Goal: Information Seeking & Learning: Learn about a topic

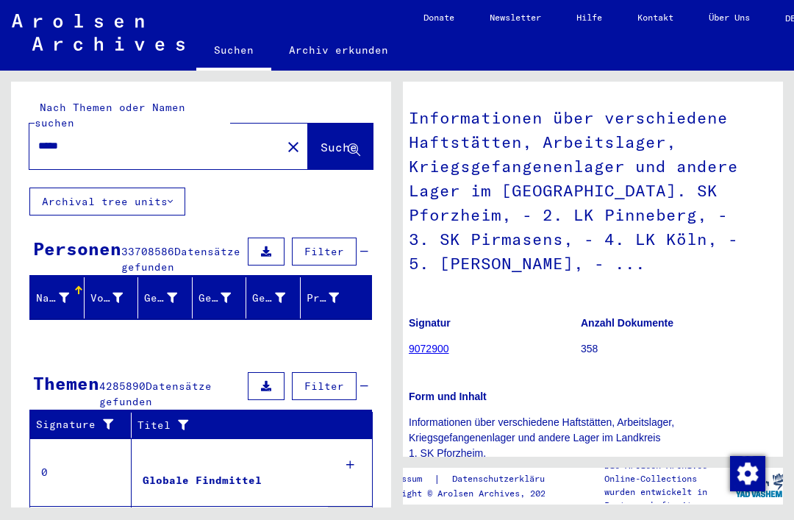
scroll to position [185, 12]
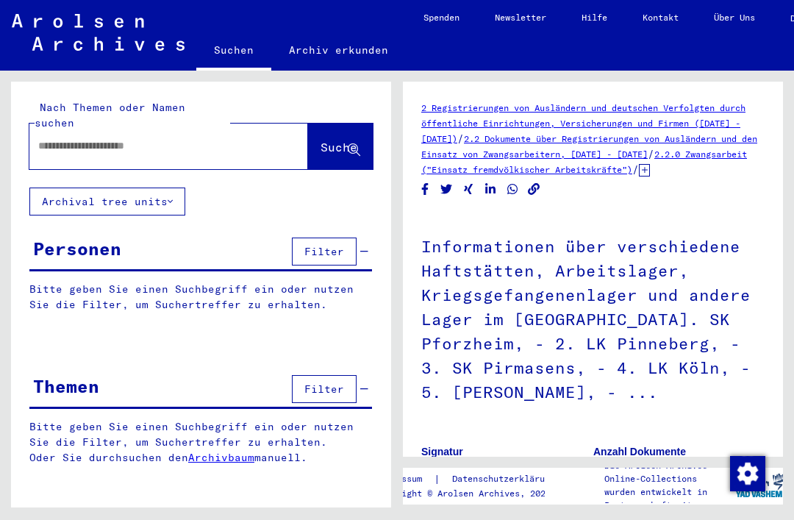
type input "*****"
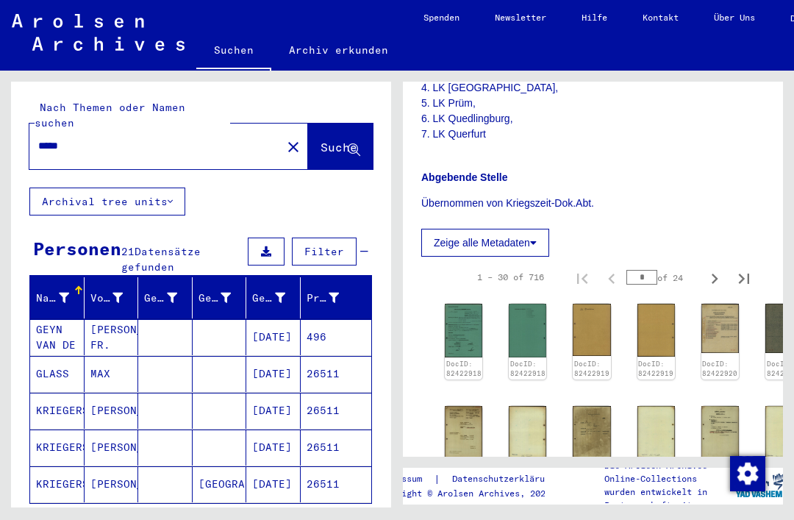
scroll to position [542, 0]
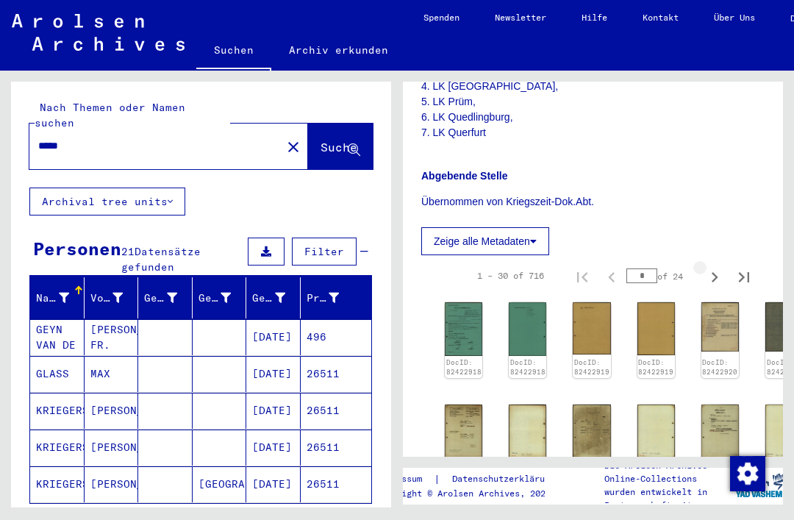
click at [714, 276] on icon "Next page" at bounding box center [714, 277] width 7 height 10
type input "*"
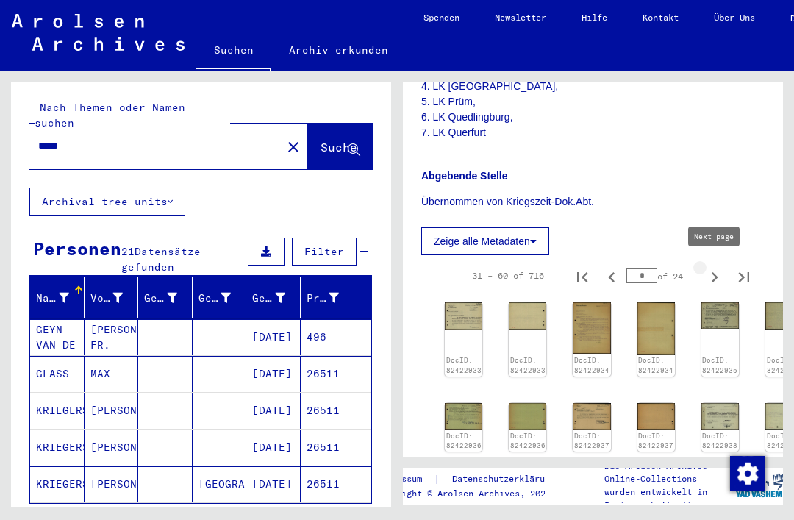
click at [713, 279] on icon "Next page" at bounding box center [714, 277] width 21 height 21
type input "*"
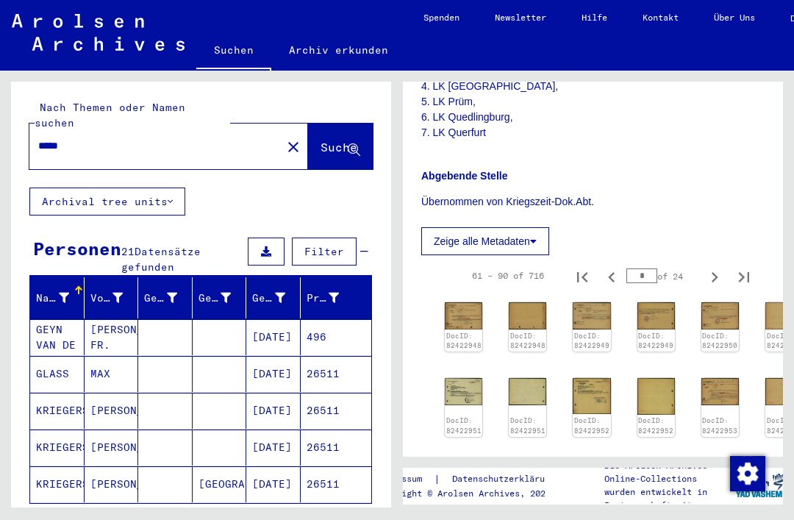
click at [749, 272] on icon "Last page" at bounding box center [744, 277] width 10 height 10
type input "**"
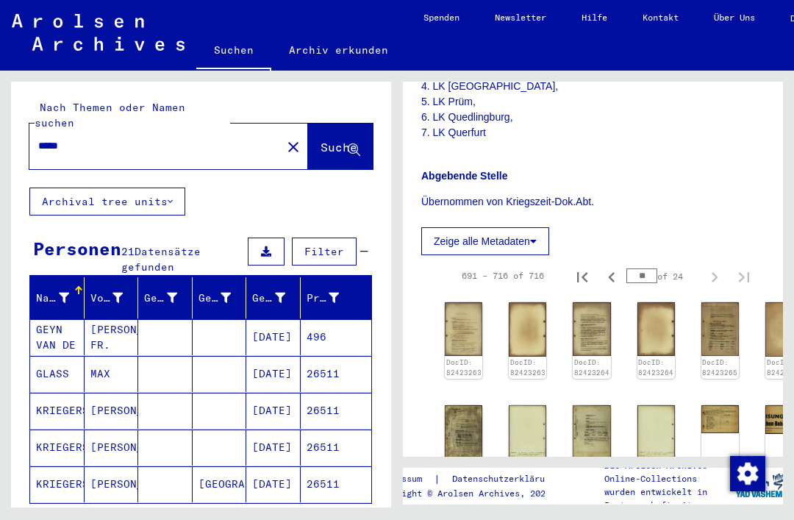
click at [609, 268] on icon "Previous page" at bounding box center [611, 277] width 21 height 21
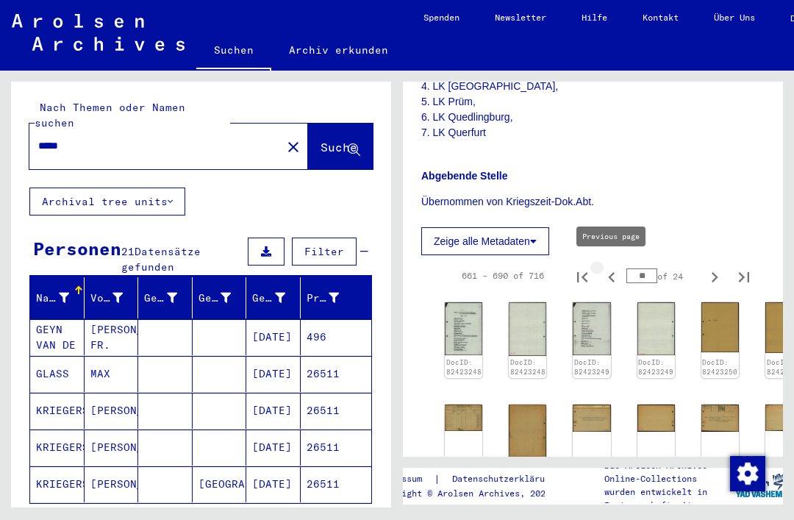
type input "**"
click at [609, 272] on icon "Previous page" at bounding box center [611, 277] width 7 height 10
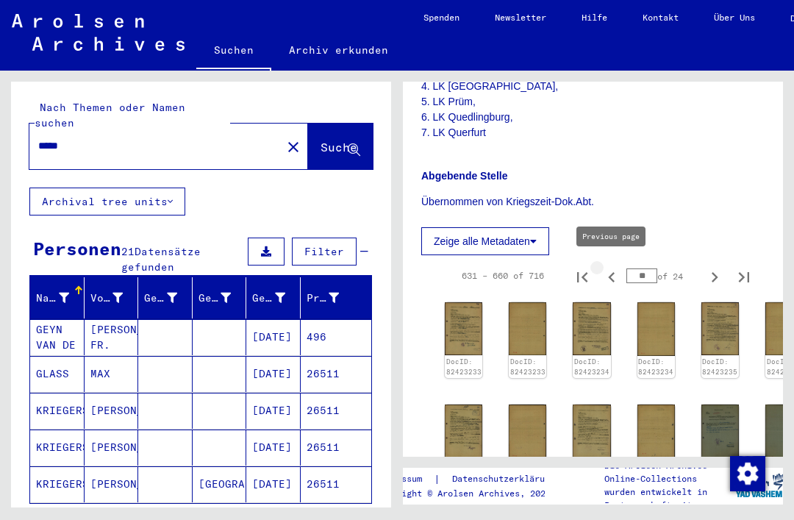
type input "**"
click at [619, 275] on icon "Previous page" at bounding box center [611, 277] width 21 height 21
type input "**"
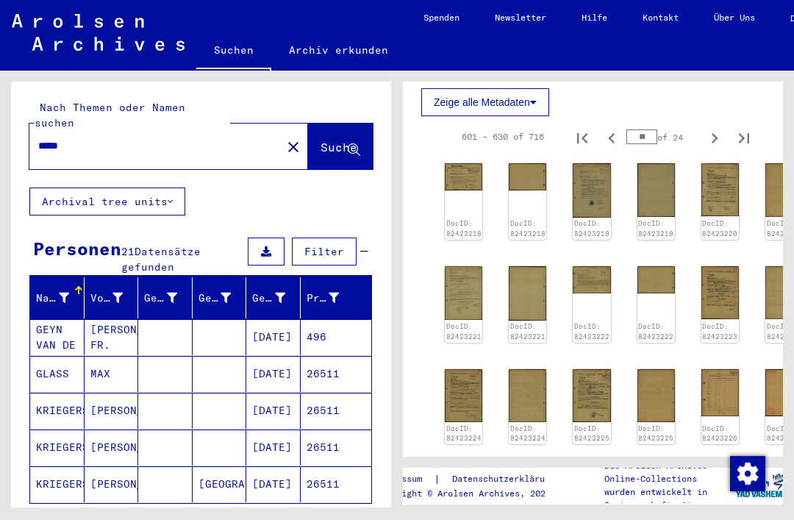
scroll to position [682, 5]
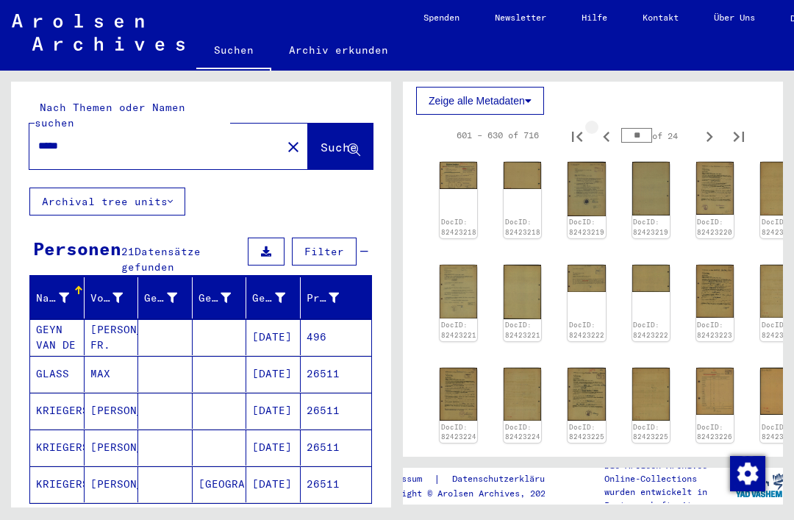
click at [607, 132] on icon "Previous page" at bounding box center [606, 137] width 7 height 10
type input "**"
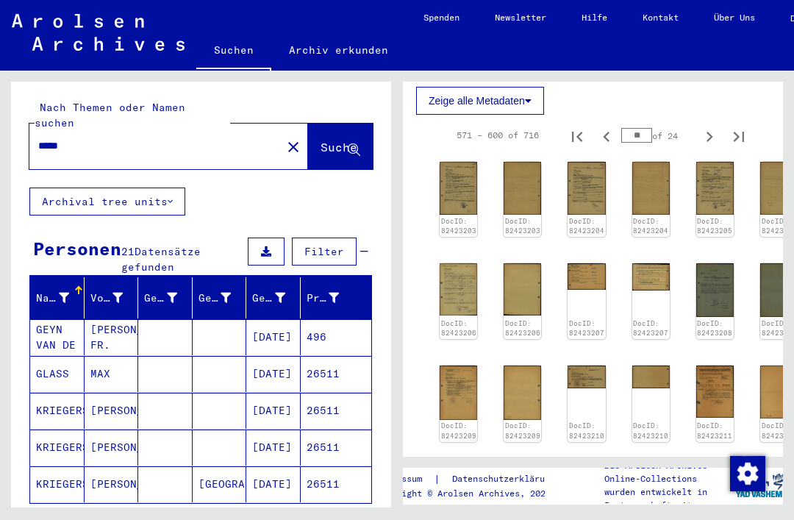
click at [714, 291] on img at bounding box center [714, 290] width 37 height 54
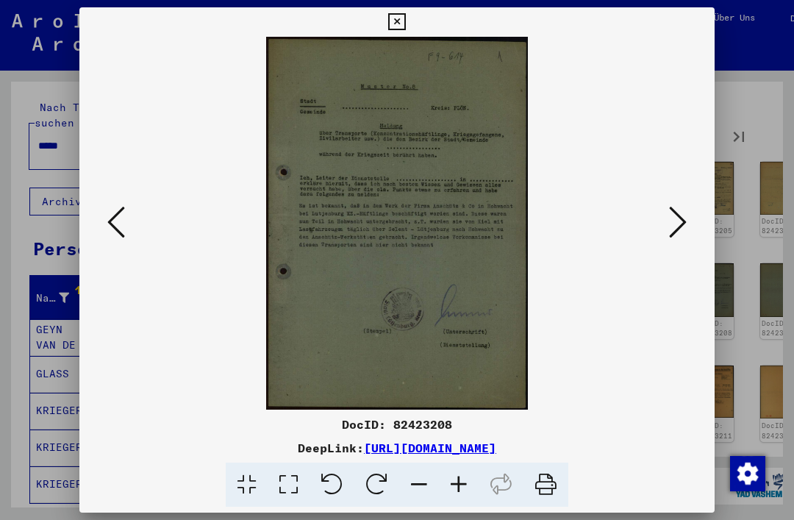
click at [405, 24] on icon at bounding box center [396, 22] width 17 height 18
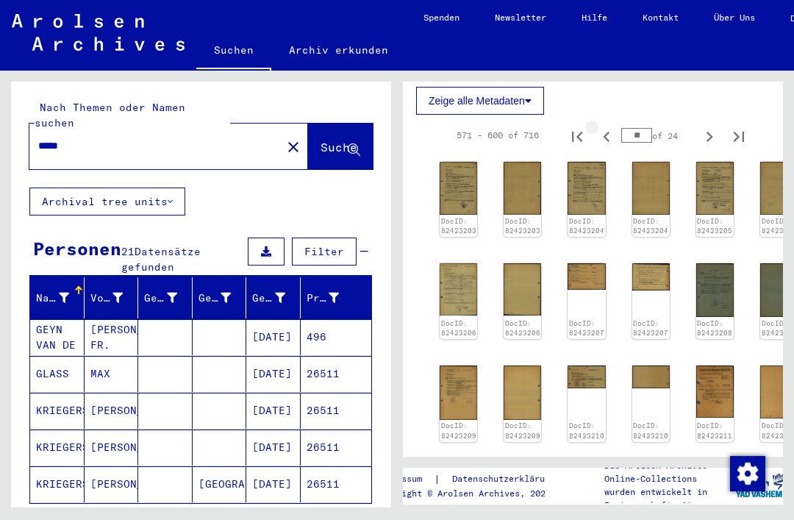
click at [611, 134] on icon "Previous page" at bounding box center [606, 136] width 21 height 21
type input "**"
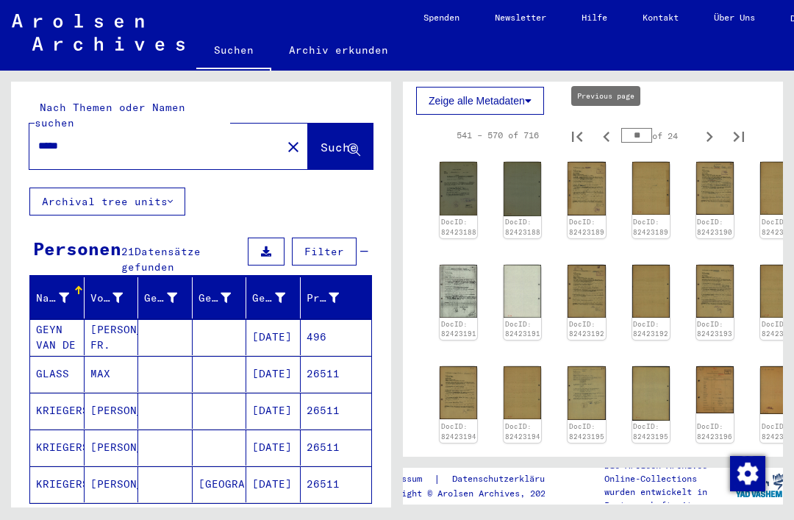
click at [609, 136] on icon "Previous page" at bounding box center [606, 136] width 21 height 21
type input "**"
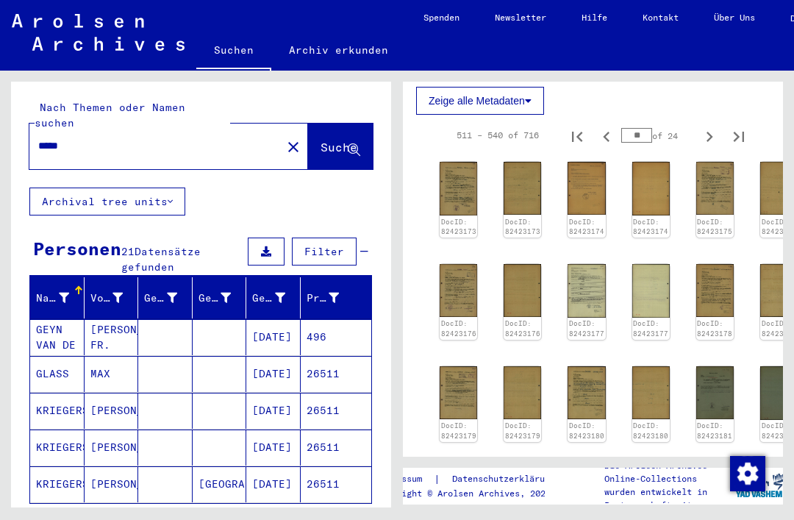
click at [705, 366] on img at bounding box center [714, 392] width 37 height 53
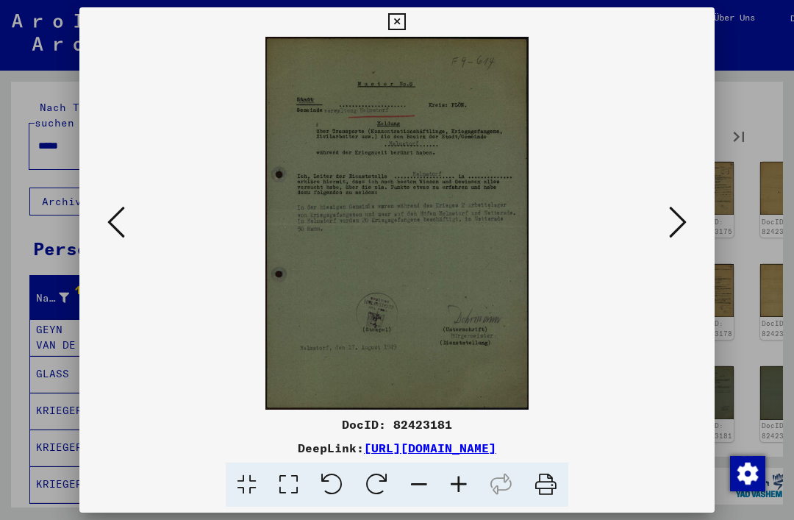
click at [409, 14] on button at bounding box center [397, 21] width 26 height 29
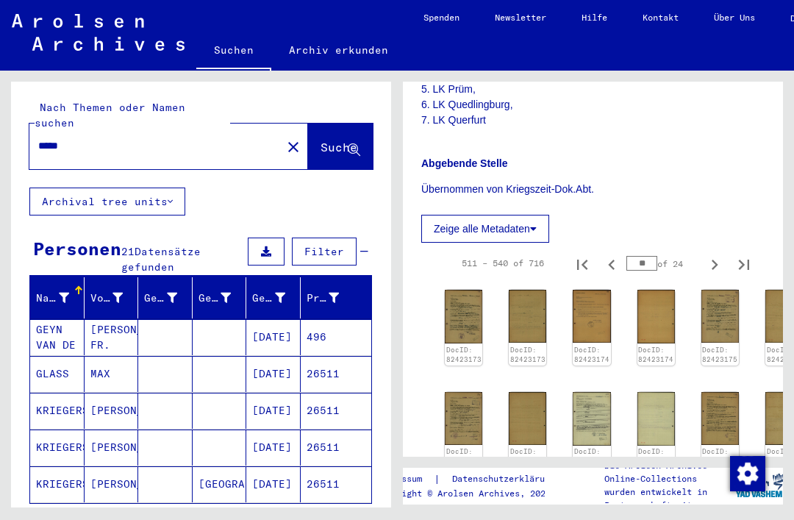
scroll to position [555, 0]
click at [614, 259] on icon "Previous page" at bounding box center [611, 264] width 21 height 21
type input "**"
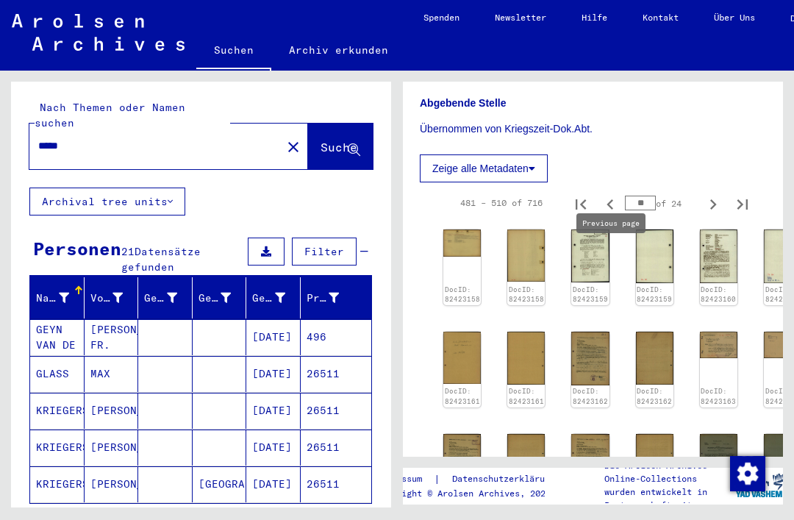
scroll to position [614, 4]
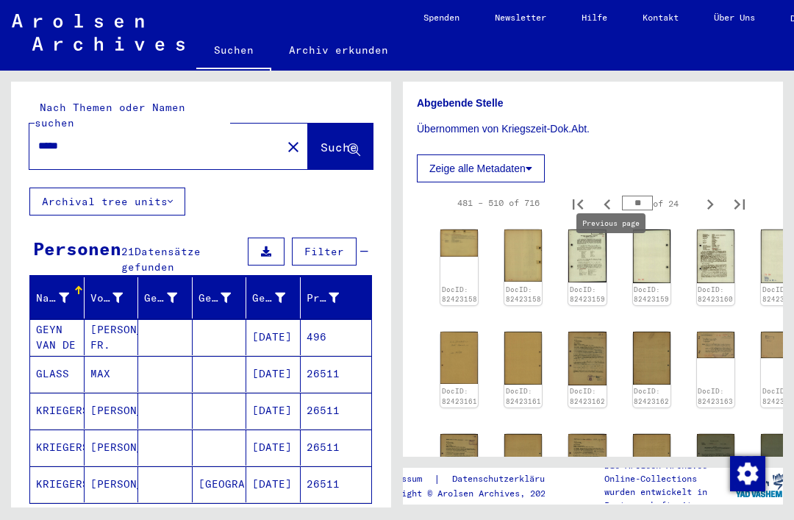
click at [616, 203] on icon "Previous page" at bounding box center [607, 204] width 21 height 21
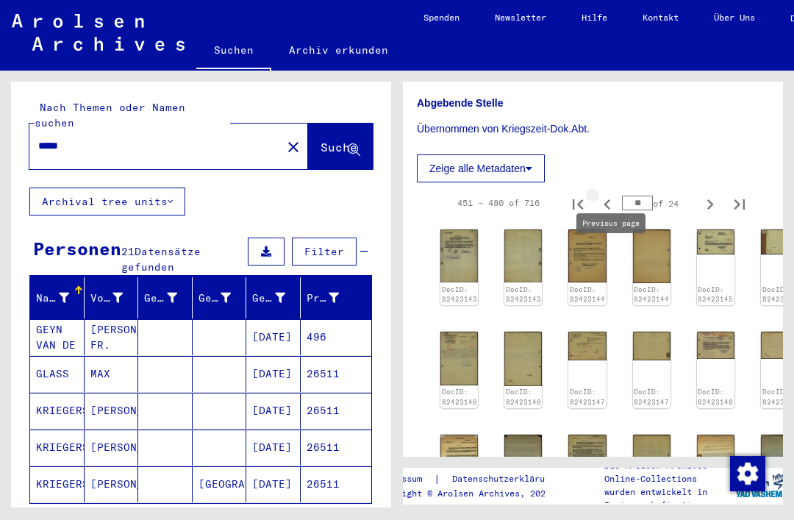
type input "**"
click at [617, 208] on icon "Previous page" at bounding box center [607, 204] width 21 height 21
type input "**"
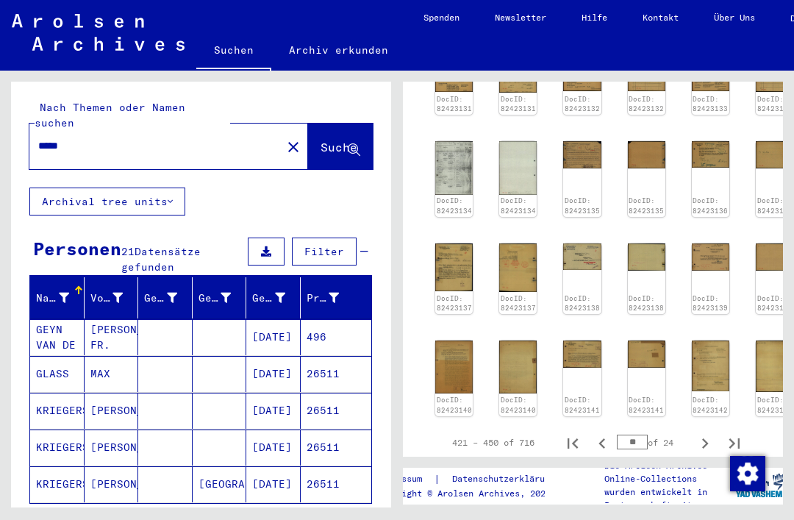
scroll to position [912, 10]
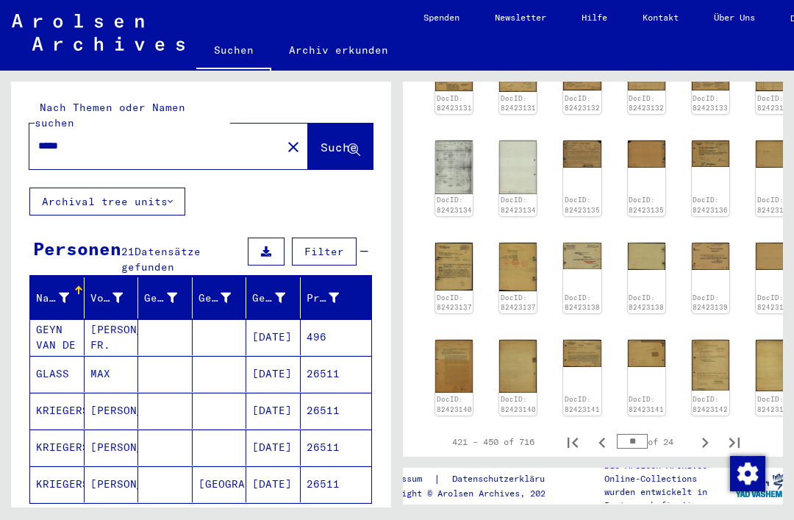
click at [589, 243] on img at bounding box center [581, 256] width 37 height 26
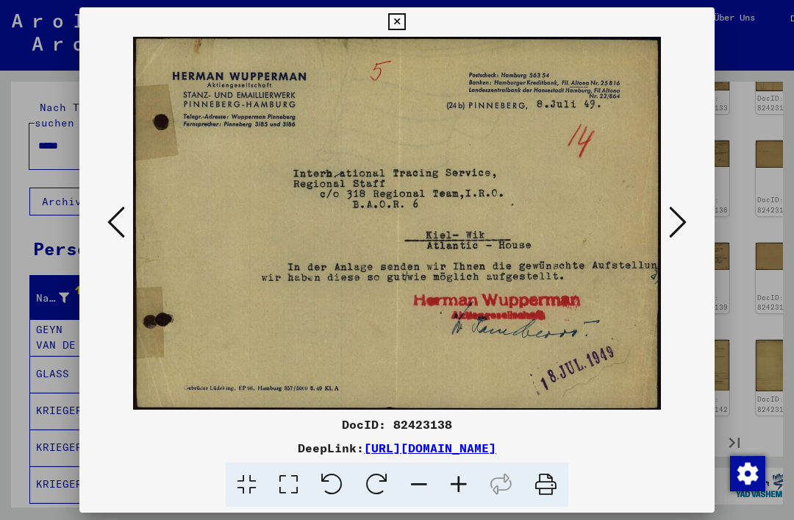
click at [678, 237] on icon at bounding box center [678, 221] width 18 height 35
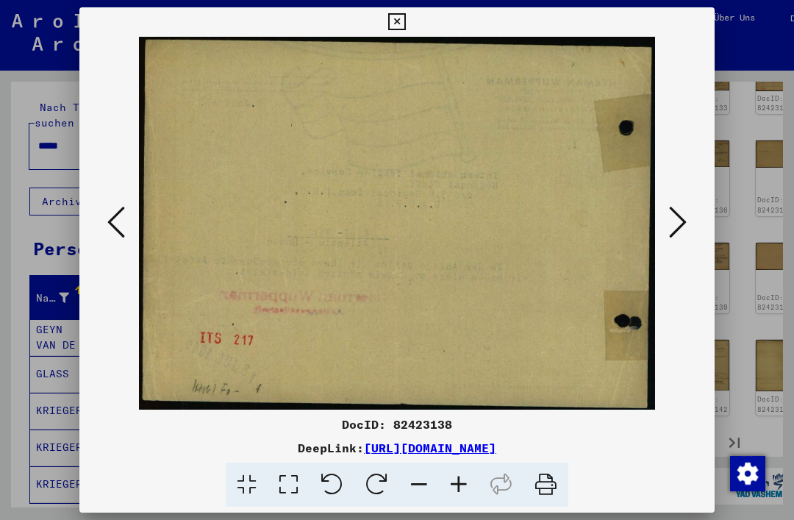
click at [409, 35] on button at bounding box center [397, 21] width 26 height 29
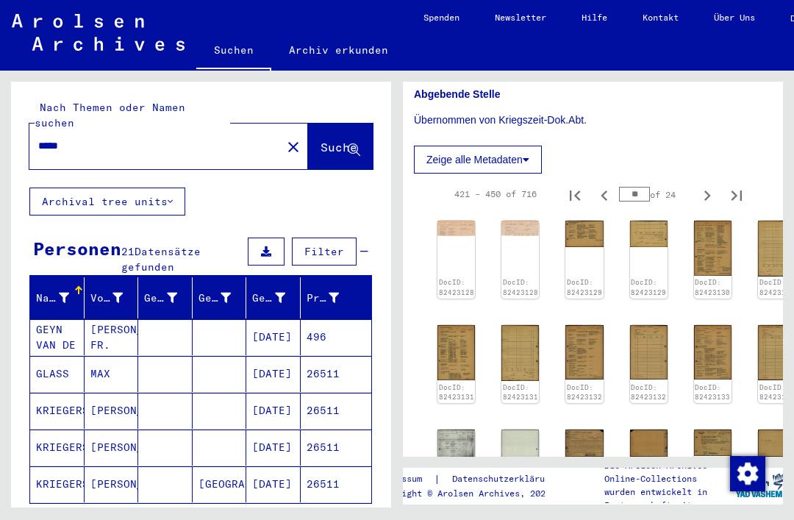
scroll to position [623, 7]
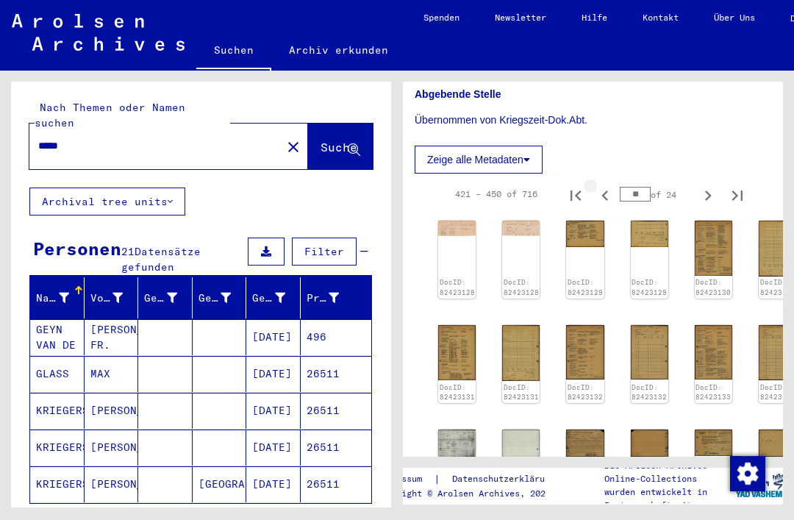
click at [608, 195] on icon "Previous page" at bounding box center [605, 195] width 21 height 21
type input "**"
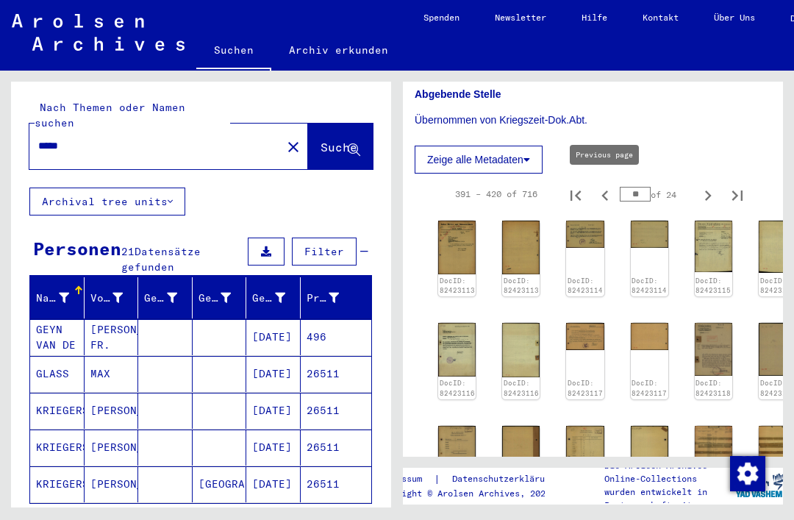
click at [614, 190] on icon "Previous page" at bounding box center [605, 195] width 21 height 21
type input "**"
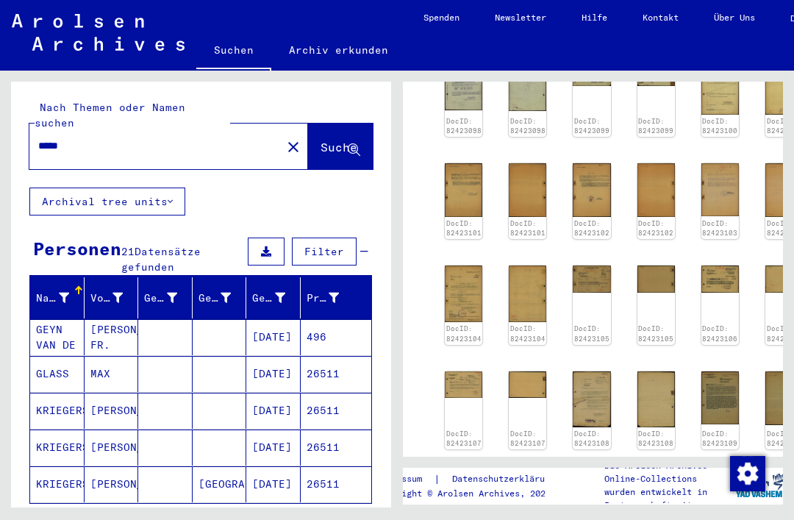
scroll to position [784, 0]
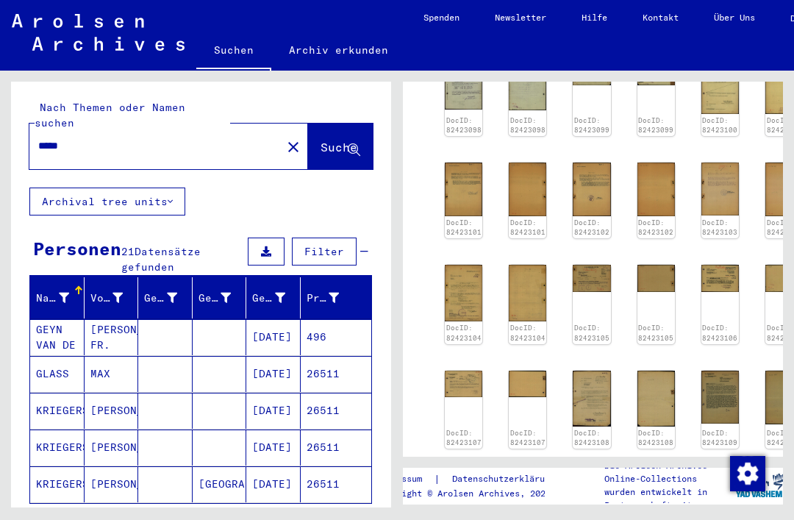
click at [584, 276] on img at bounding box center [590, 278] width 37 height 27
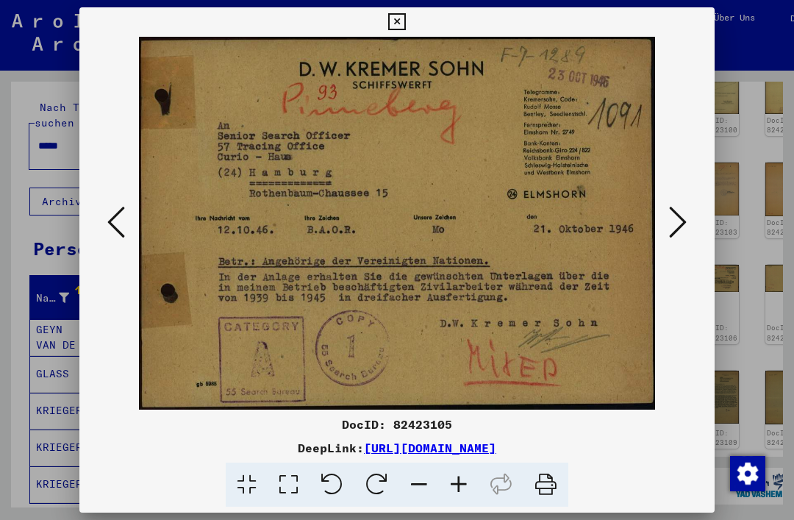
click at [405, 24] on icon at bounding box center [396, 22] width 17 height 18
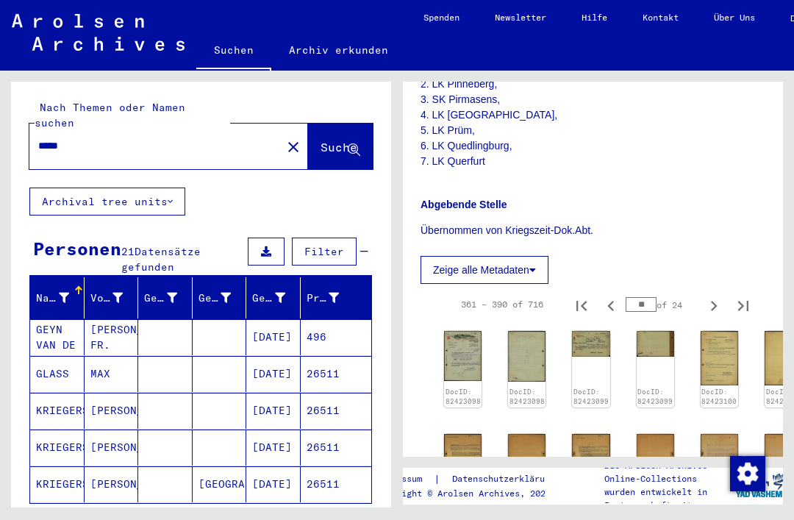
scroll to position [511, 4]
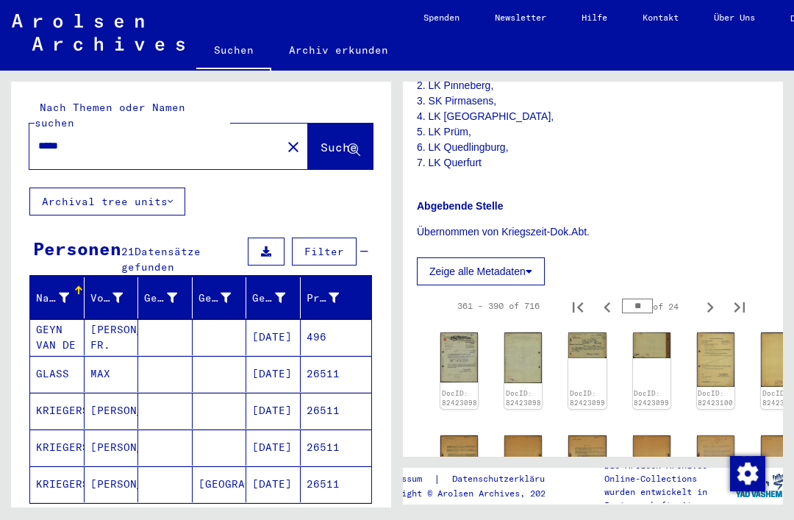
click at [612, 306] on icon "Previous page" at bounding box center [607, 307] width 21 height 21
type input "**"
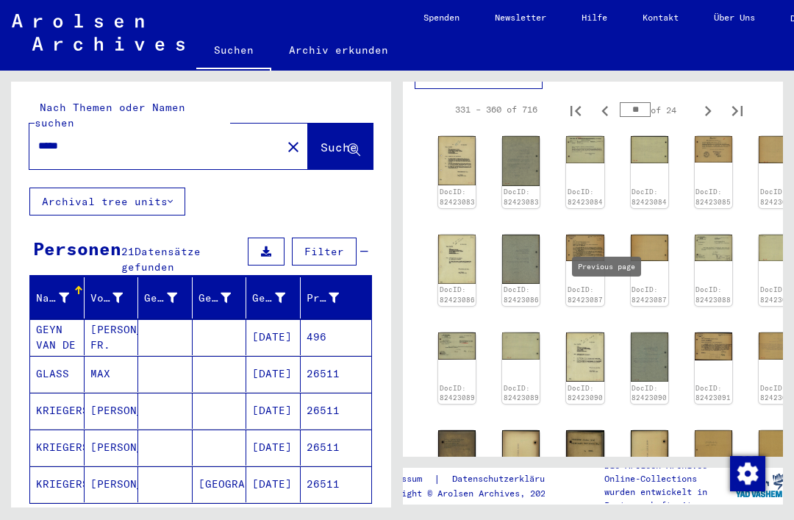
scroll to position [708, 7]
click at [611, 108] on icon "Previous page" at bounding box center [605, 111] width 21 height 21
type input "**"
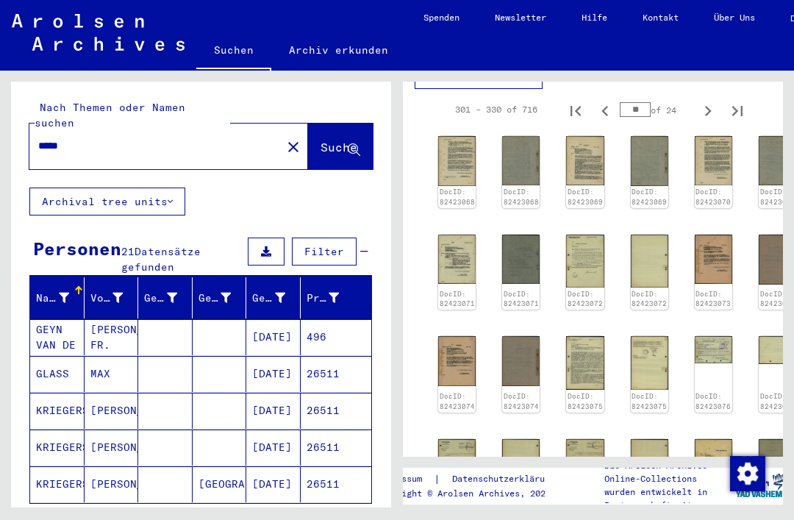
click at [581, 446] on img at bounding box center [584, 452] width 37 height 27
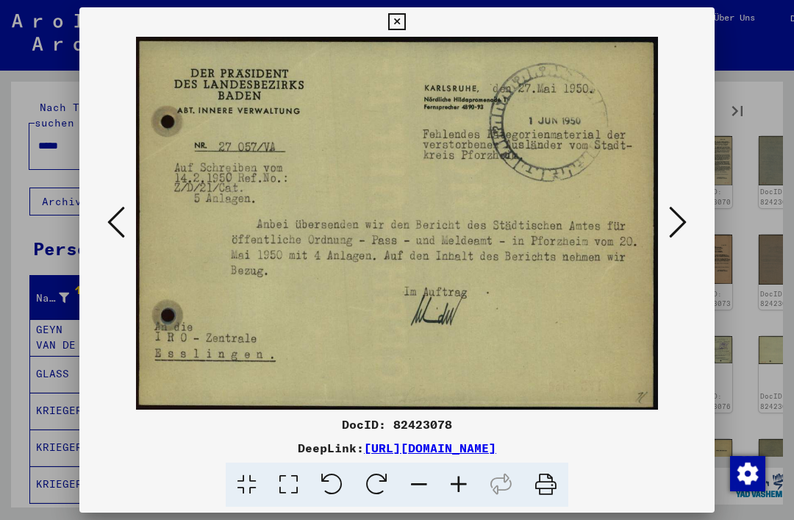
click at [405, 21] on icon at bounding box center [396, 22] width 17 height 18
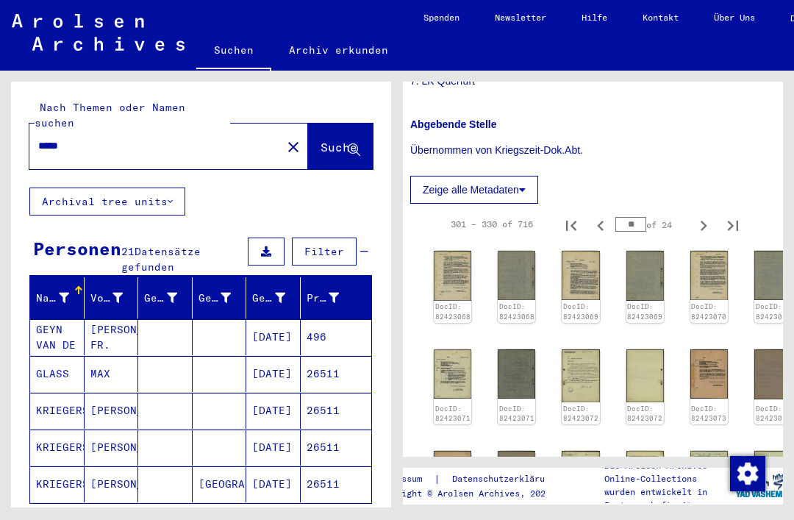
scroll to position [592, 11]
click at [704, 233] on button "Next page" at bounding box center [703, 224] width 29 height 29
type input "**"
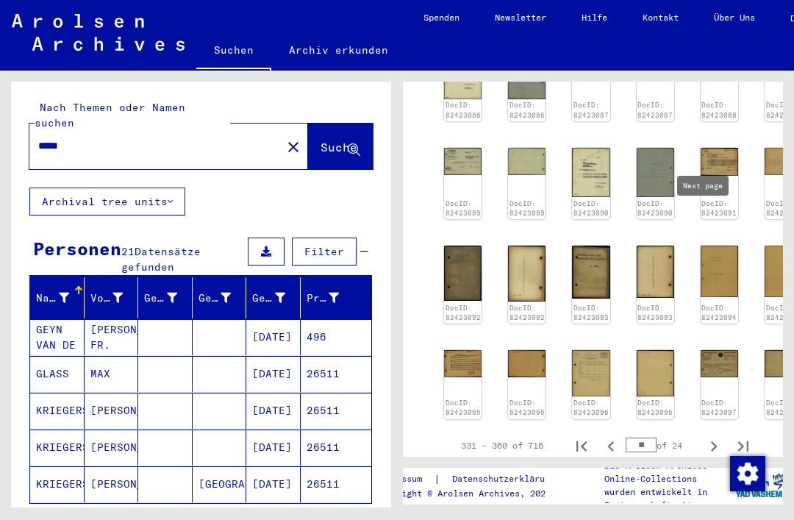
scroll to position [892, 1]
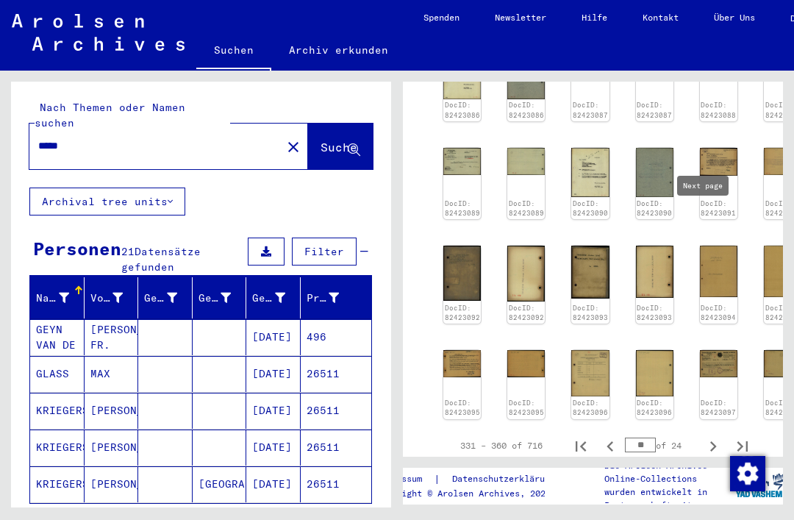
click at [517, 262] on img at bounding box center [525, 273] width 37 height 56
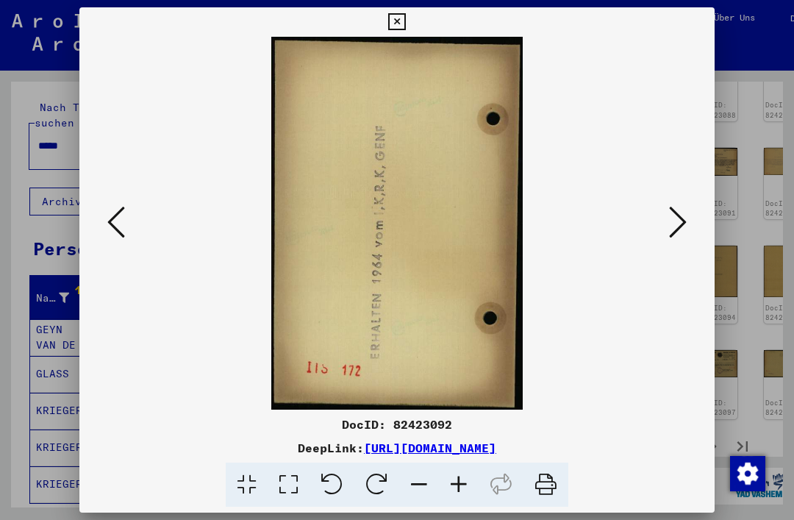
click at [679, 228] on icon at bounding box center [678, 221] width 18 height 35
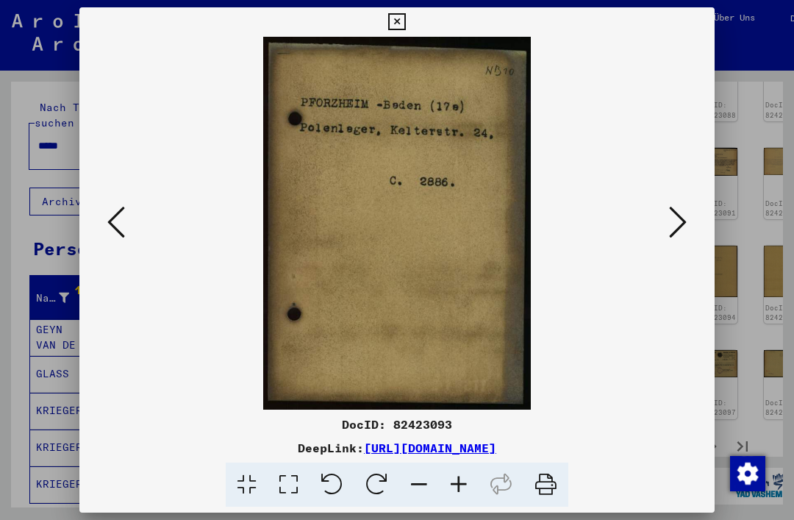
click at [678, 232] on icon at bounding box center [678, 221] width 18 height 35
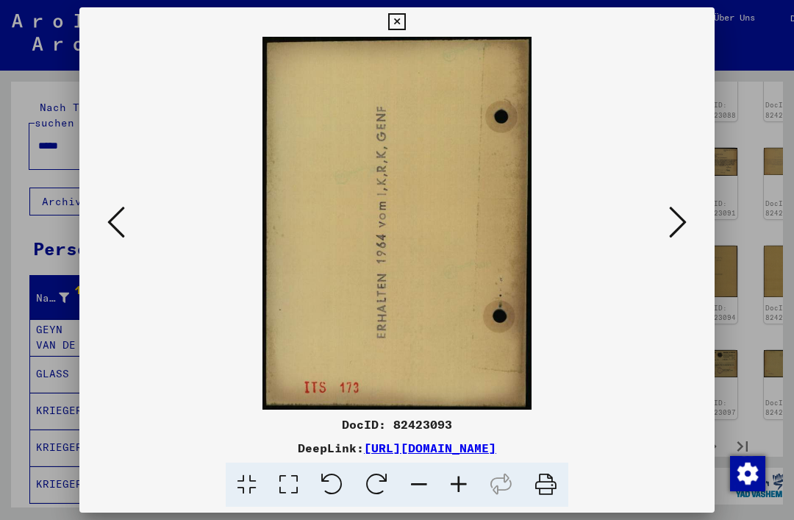
click at [676, 231] on icon at bounding box center [678, 221] width 18 height 35
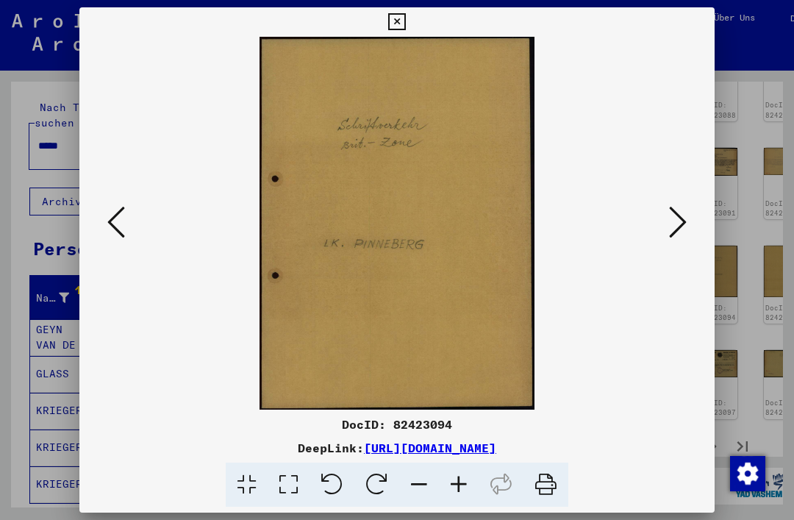
click at [681, 230] on icon at bounding box center [678, 221] width 18 height 35
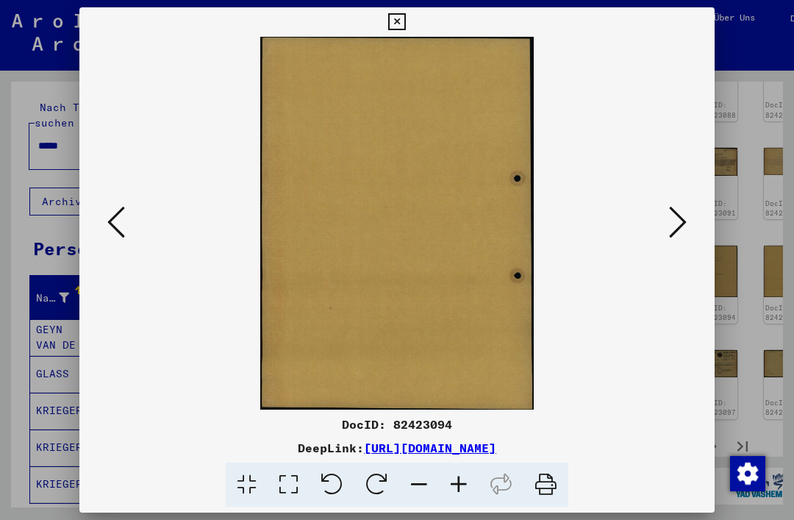
click at [682, 230] on icon at bounding box center [678, 221] width 18 height 35
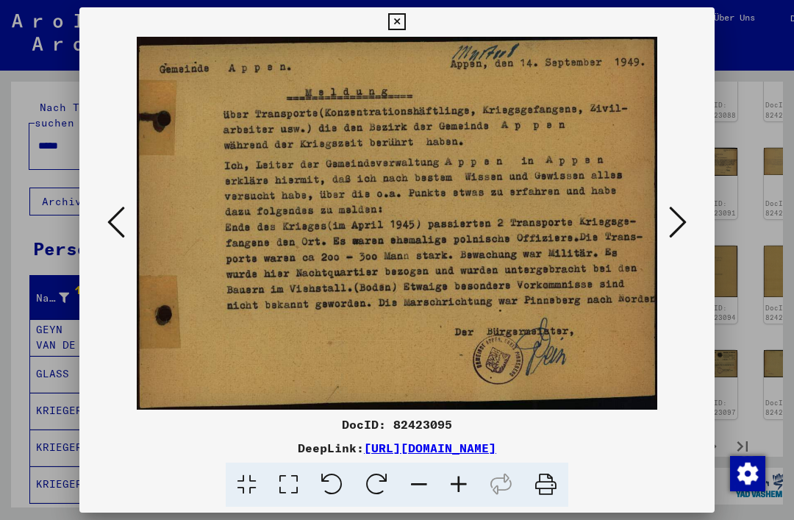
click at [683, 228] on icon at bounding box center [678, 221] width 18 height 35
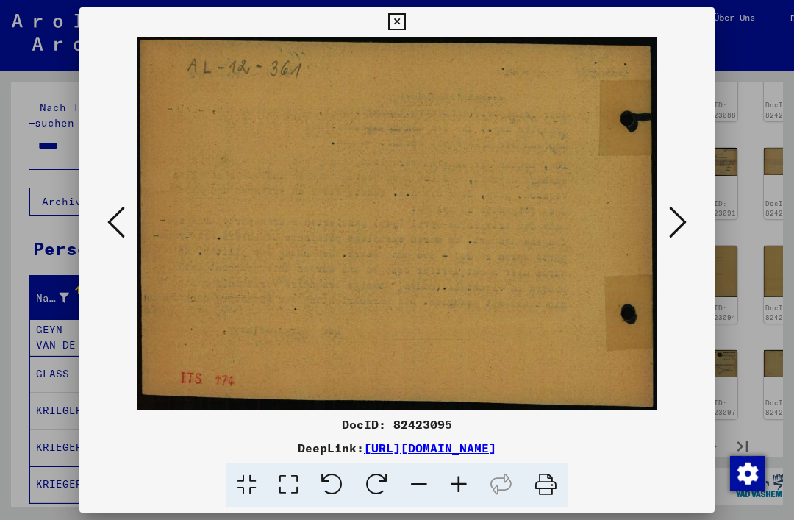
click at [677, 232] on icon at bounding box center [678, 221] width 18 height 35
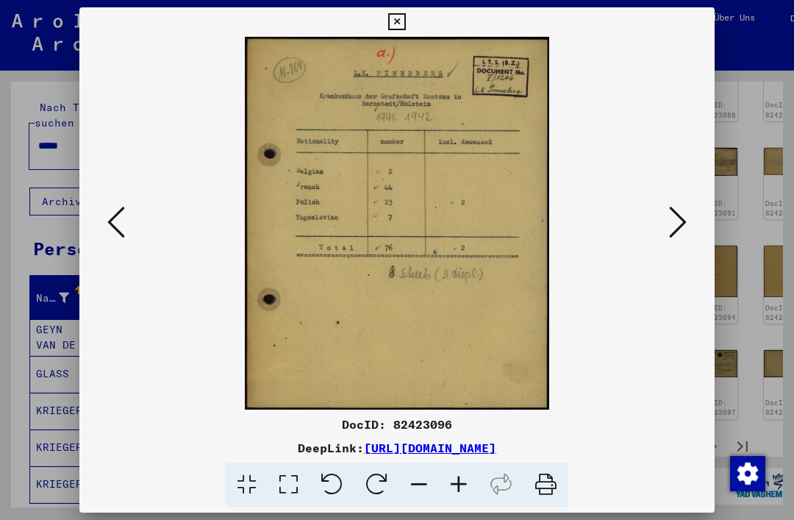
click at [678, 233] on icon at bounding box center [678, 221] width 18 height 35
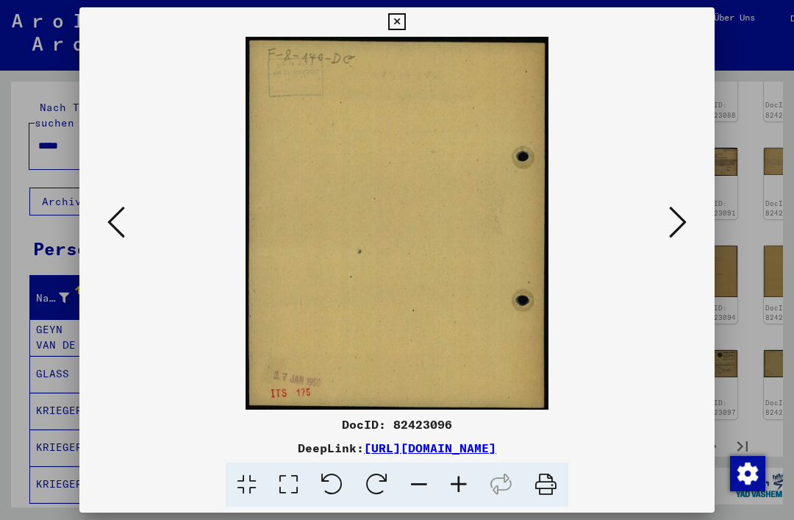
click at [680, 233] on icon at bounding box center [678, 221] width 18 height 35
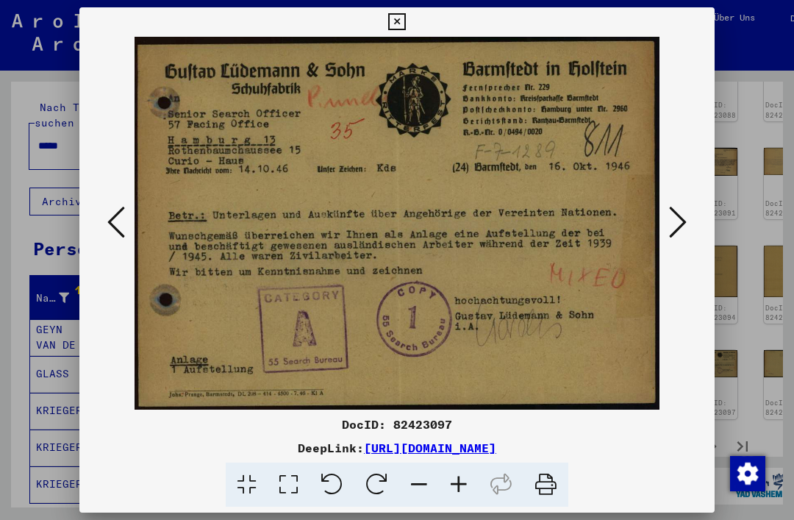
click at [681, 229] on icon at bounding box center [678, 221] width 18 height 35
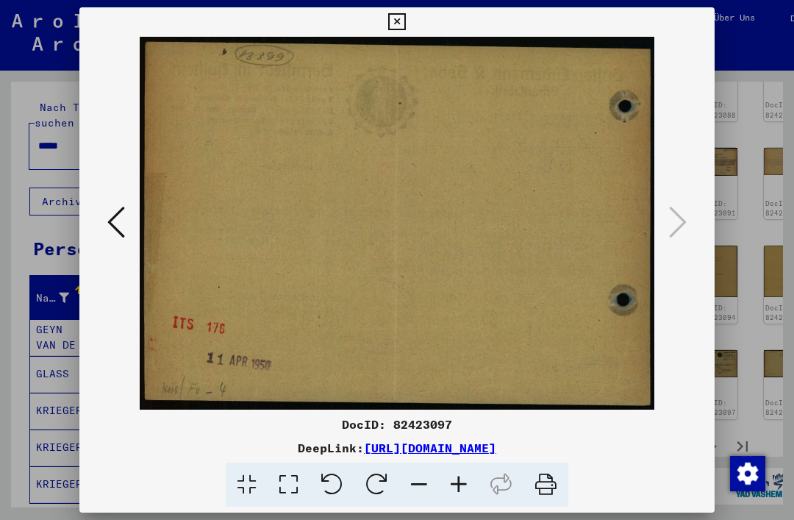
click at [405, 28] on icon at bounding box center [396, 22] width 17 height 18
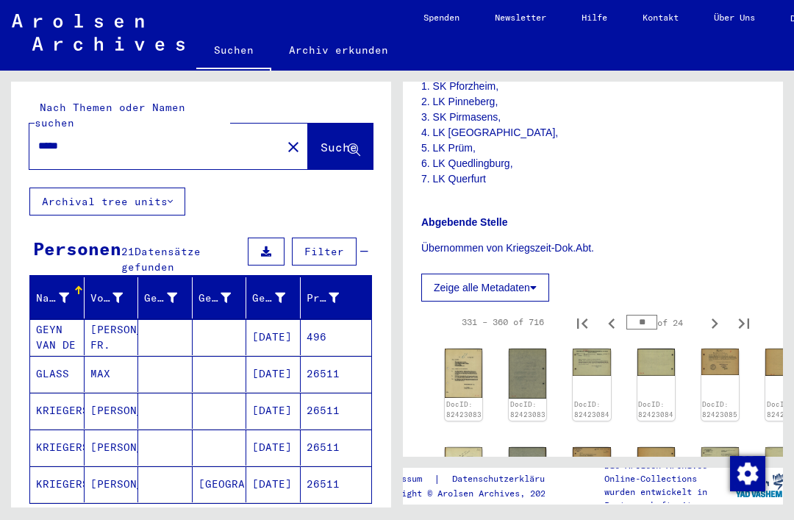
scroll to position [495, 0]
click at [619, 319] on icon "Previous page" at bounding box center [611, 323] width 21 height 21
type input "**"
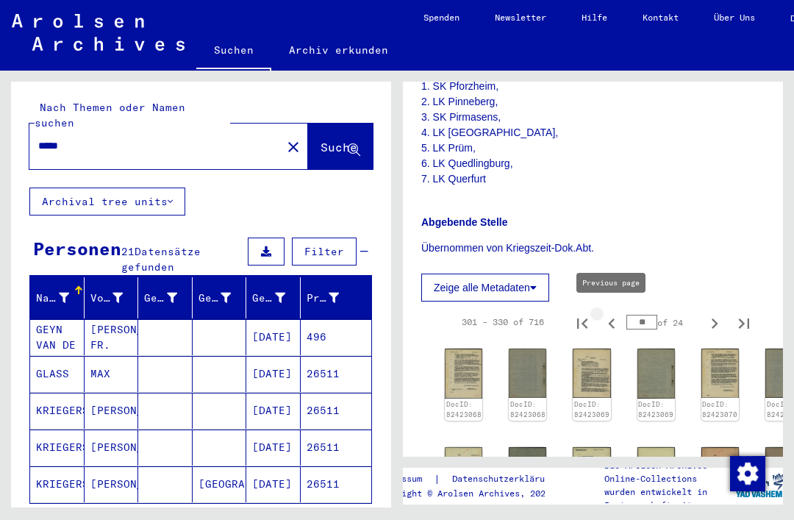
click at [614, 319] on icon "Previous page" at bounding box center [611, 323] width 21 height 21
type input "**"
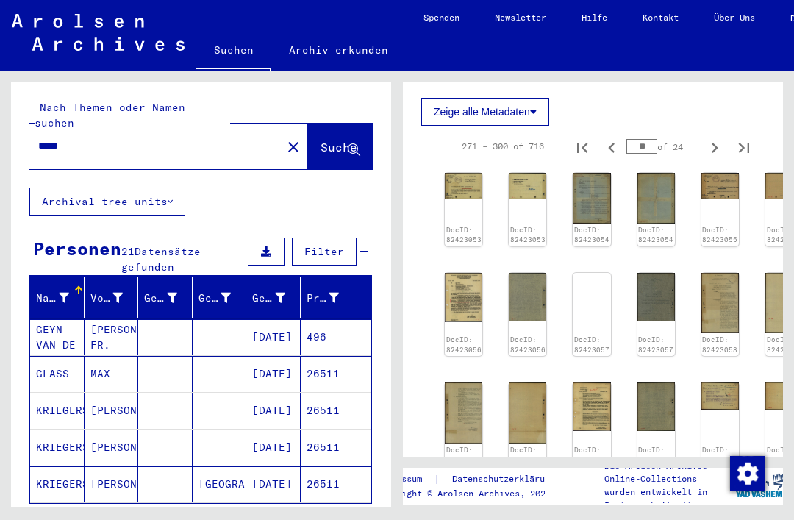
scroll to position [670, 0]
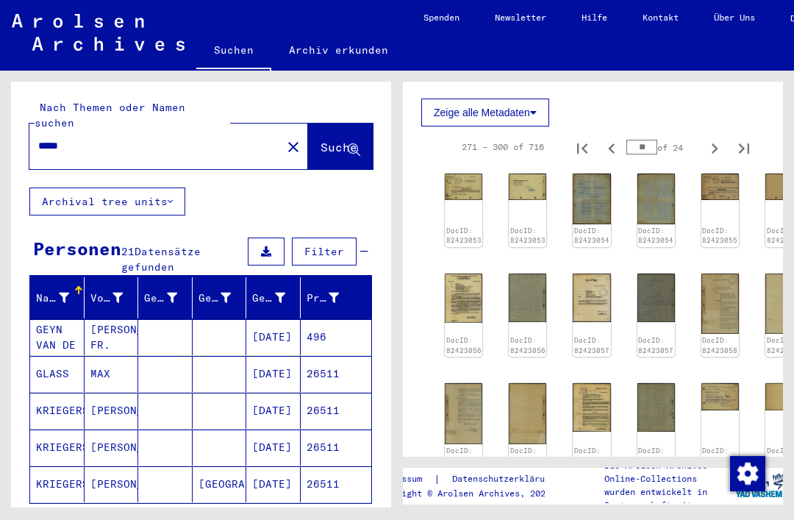
click at [721, 193] on img at bounding box center [719, 186] width 37 height 26
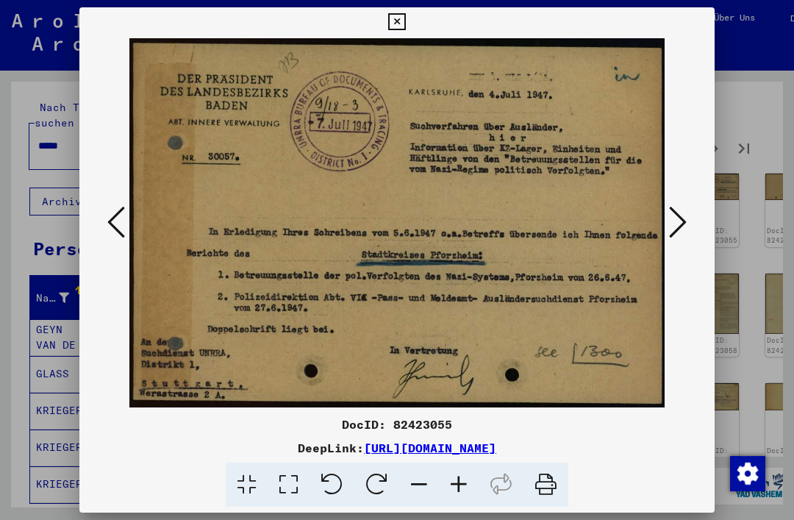
click at [405, 29] on icon at bounding box center [396, 22] width 17 height 18
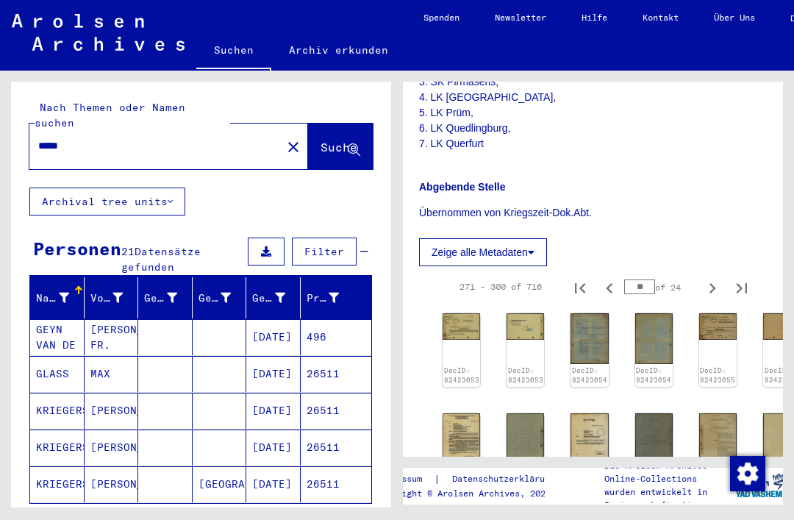
scroll to position [536, 4]
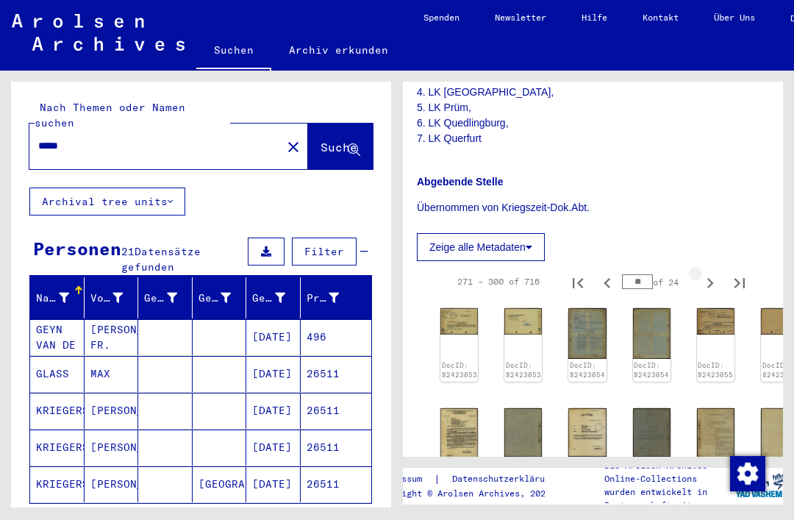
click at [710, 284] on icon "Next page" at bounding box center [710, 283] width 21 height 21
type input "**"
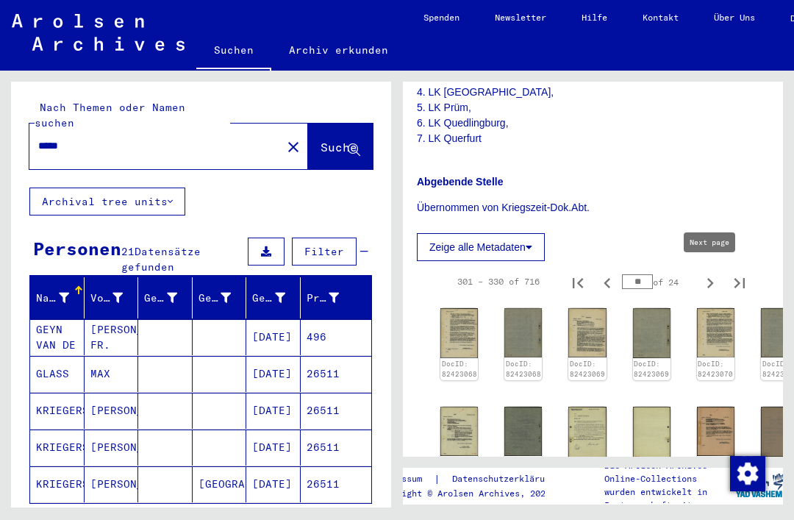
click at [714, 280] on icon "Next page" at bounding box center [710, 283] width 21 height 21
type input "**"
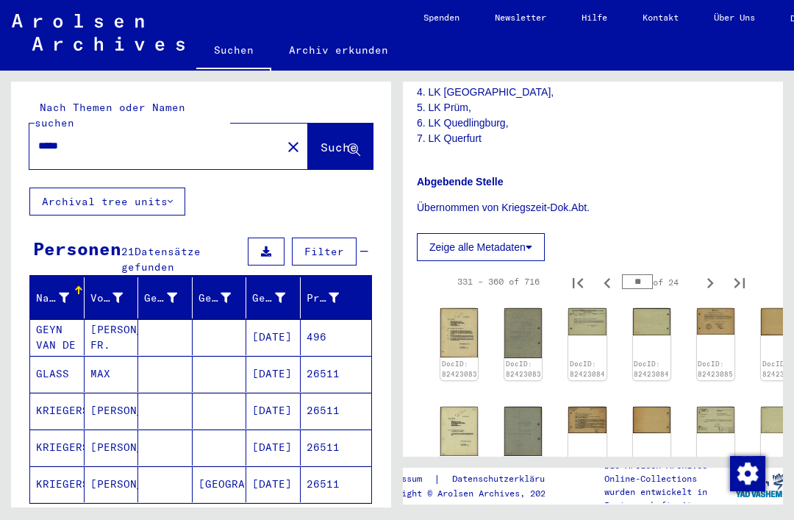
click at [714, 282] on icon "Next page" at bounding box center [710, 283] width 21 height 21
type input "**"
click at [711, 284] on icon "Next page" at bounding box center [710, 283] width 21 height 21
type input "**"
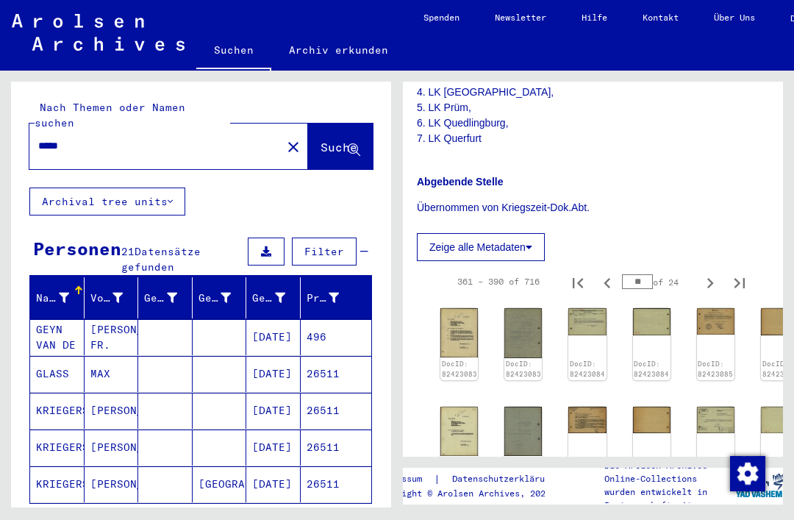
type input "**"
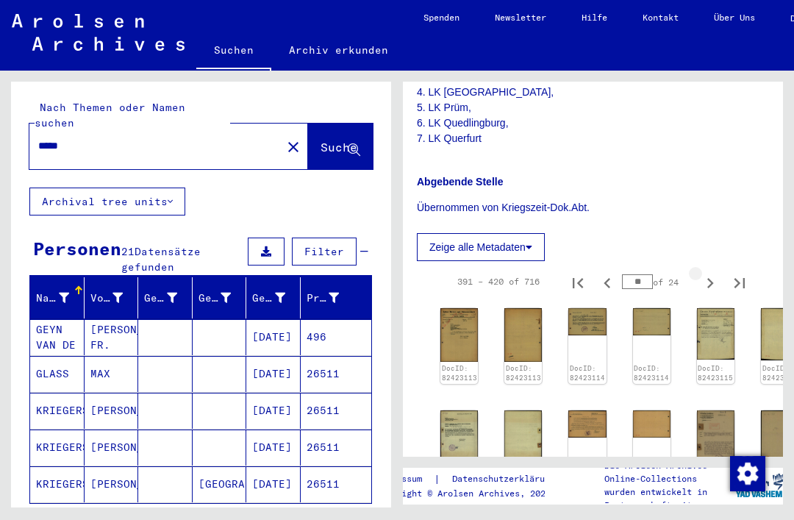
click at [709, 284] on icon "Next page" at bounding box center [710, 283] width 21 height 21
type input "**"
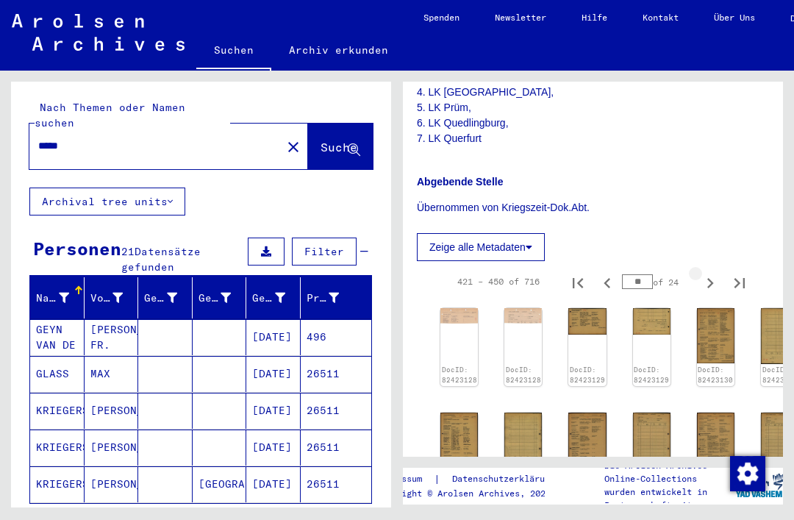
click at [705, 282] on icon "Next page" at bounding box center [710, 283] width 21 height 21
type input "**"
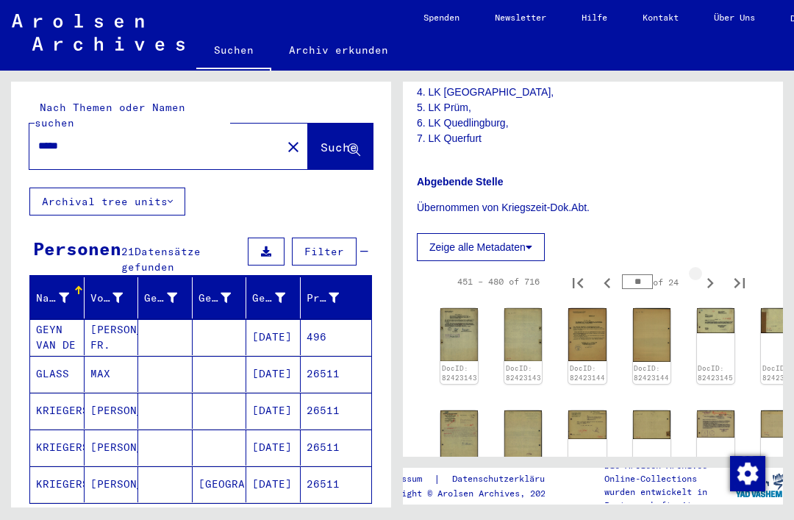
click at [708, 286] on icon "Next page" at bounding box center [710, 283] width 21 height 21
type input "**"
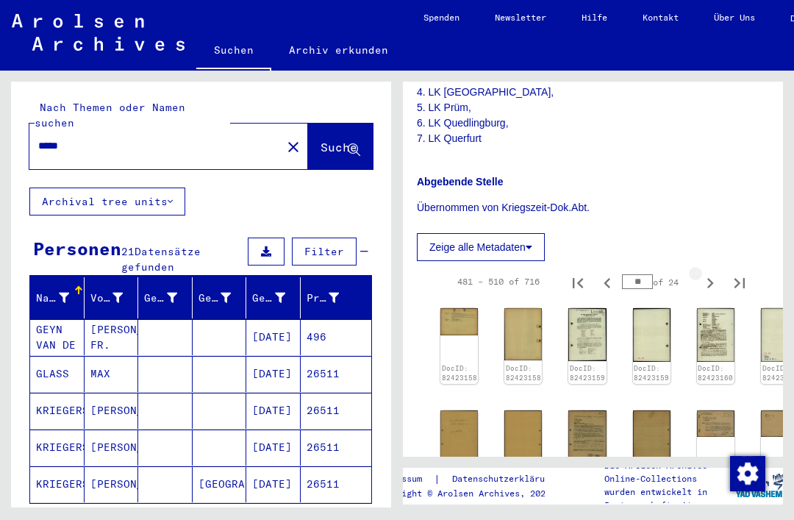
click at [708, 286] on icon "Next page" at bounding box center [710, 283] width 21 height 21
type input "**"
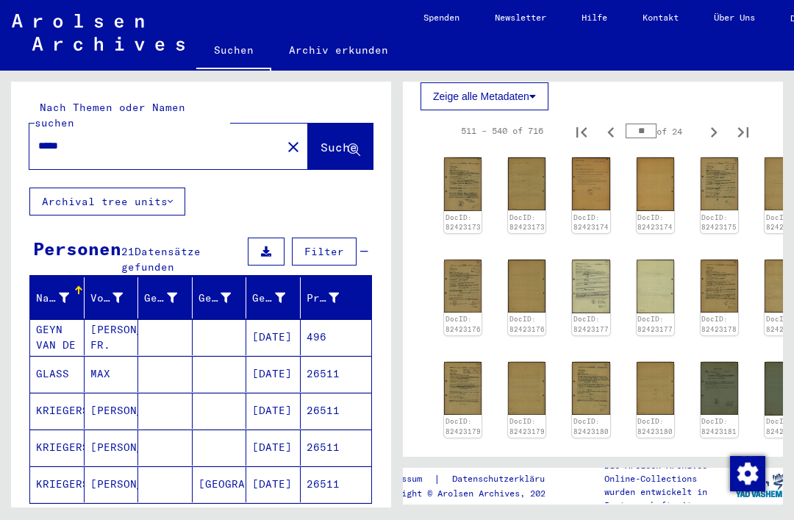
scroll to position [675, 1]
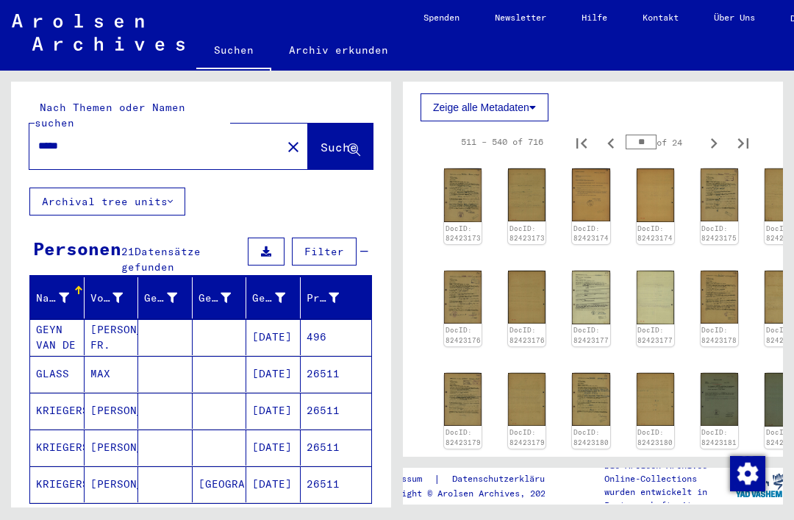
click at [587, 188] on img at bounding box center [590, 194] width 37 height 53
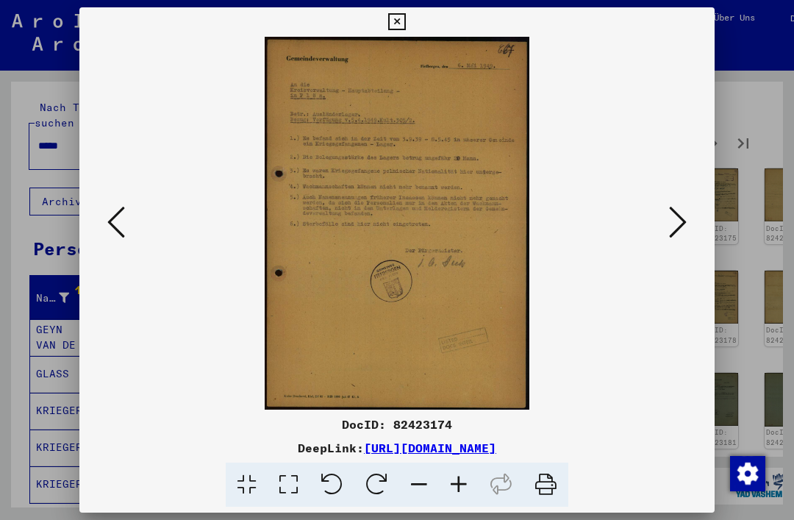
click at [409, 13] on button at bounding box center [397, 21] width 26 height 29
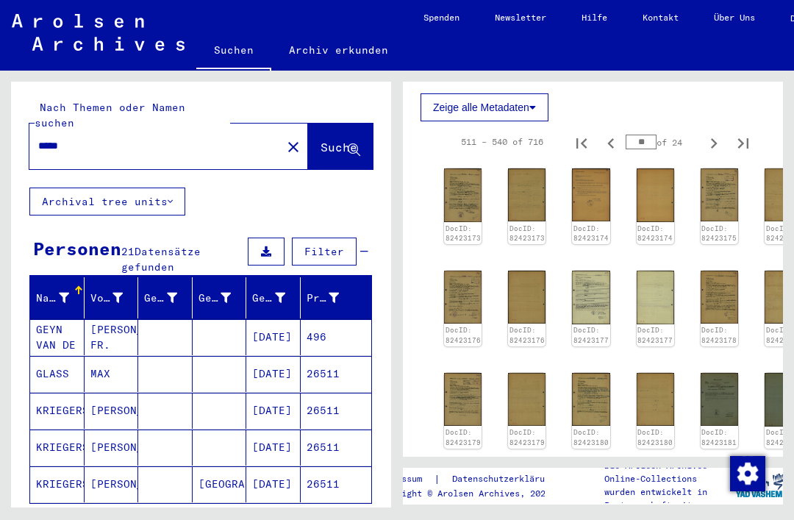
click at [709, 143] on icon "Next page" at bounding box center [713, 143] width 21 height 21
type input "**"
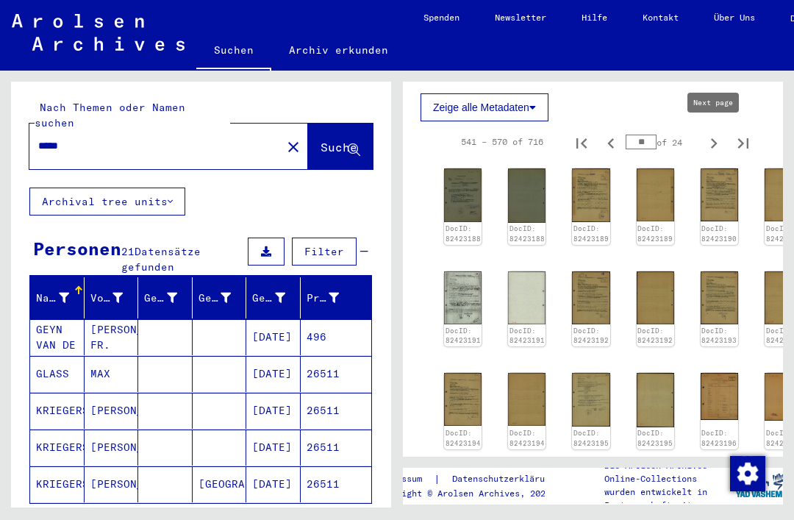
click at [531, 395] on img at bounding box center [526, 399] width 37 height 53
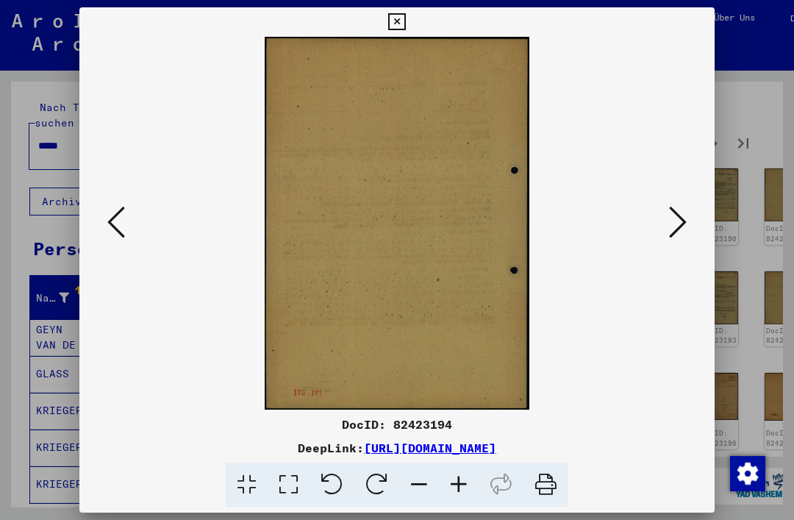
click at [681, 227] on icon at bounding box center [678, 221] width 18 height 35
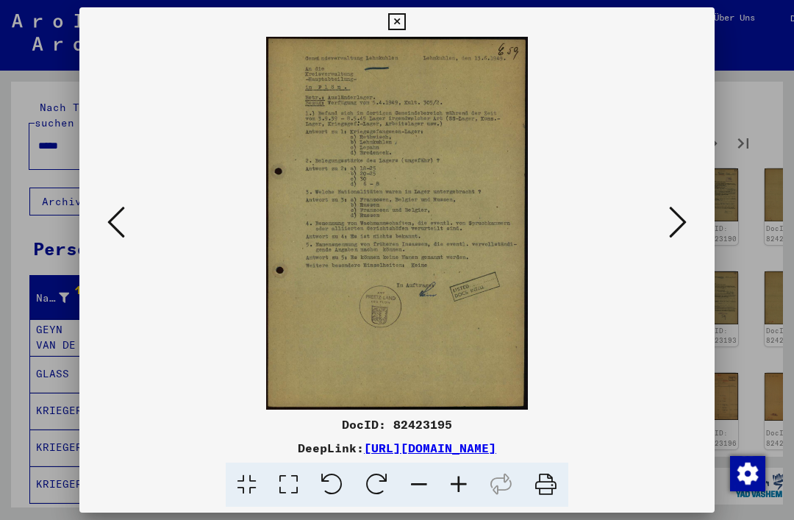
click at [714, 26] on div at bounding box center [397, 260] width 794 height 520
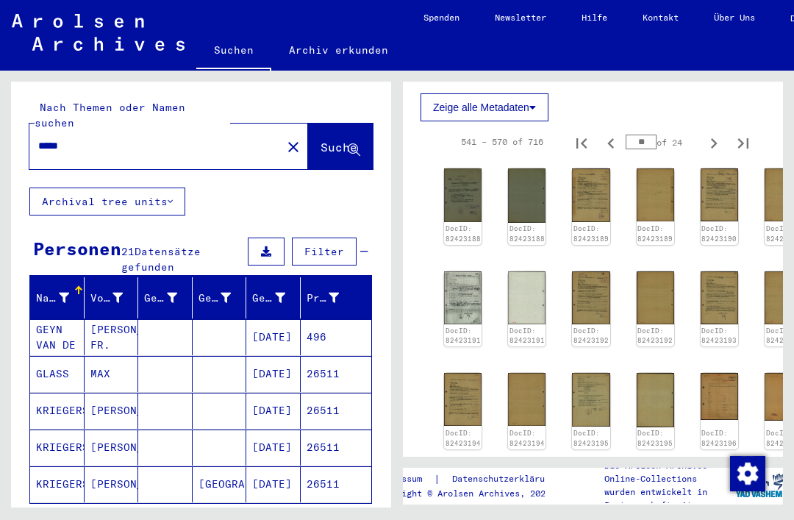
click at [710, 145] on icon "Next page" at bounding box center [713, 143] width 21 height 21
type input "**"
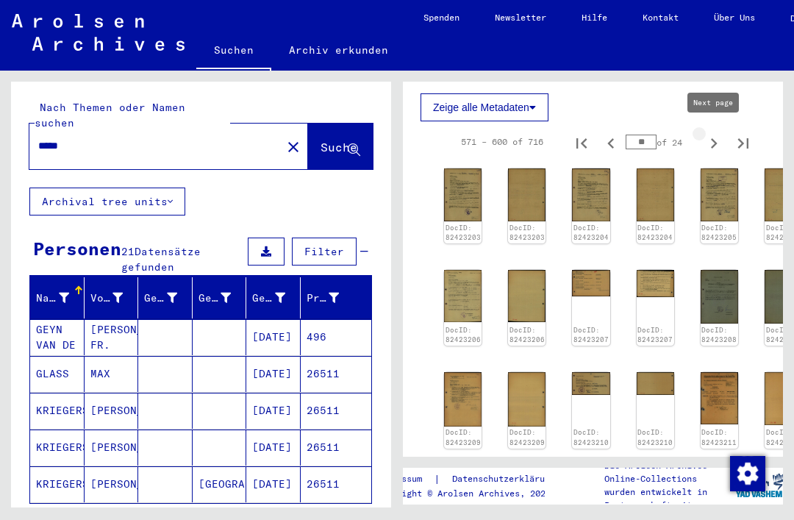
click at [711, 140] on icon "Next page" at bounding box center [713, 143] width 21 height 21
type input "**"
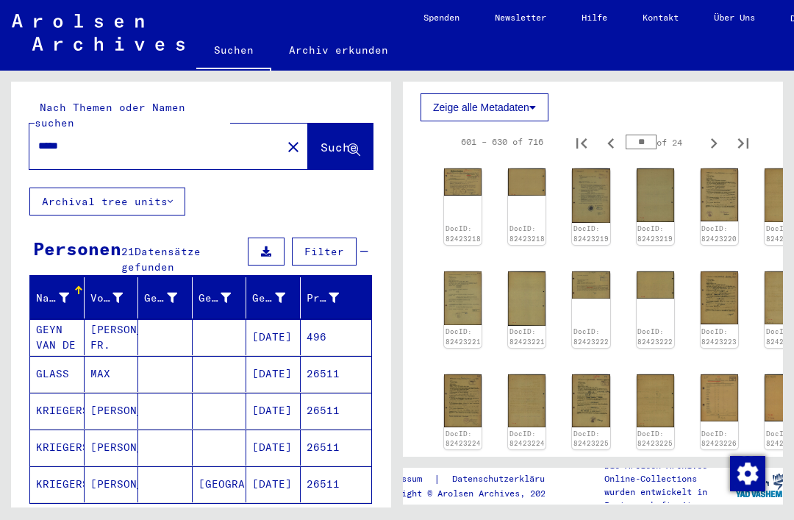
click at [725, 187] on img at bounding box center [718, 194] width 37 height 53
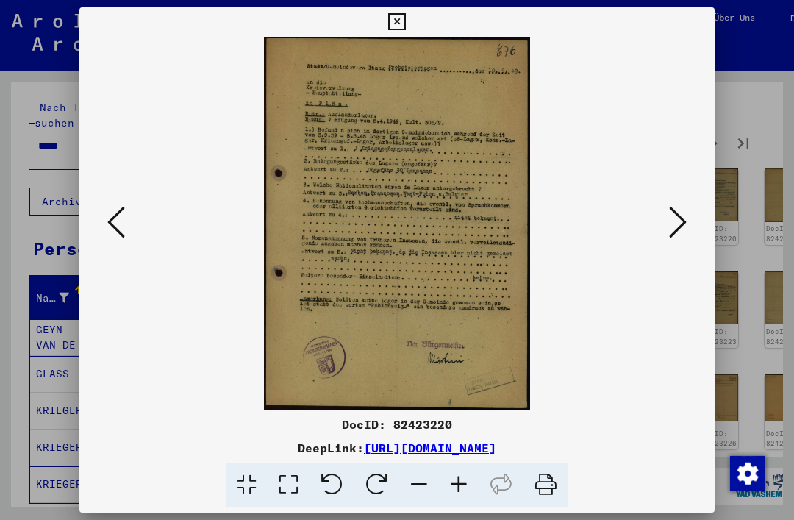
click at [405, 26] on icon at bounding box center [396, 22] width 17 height 18
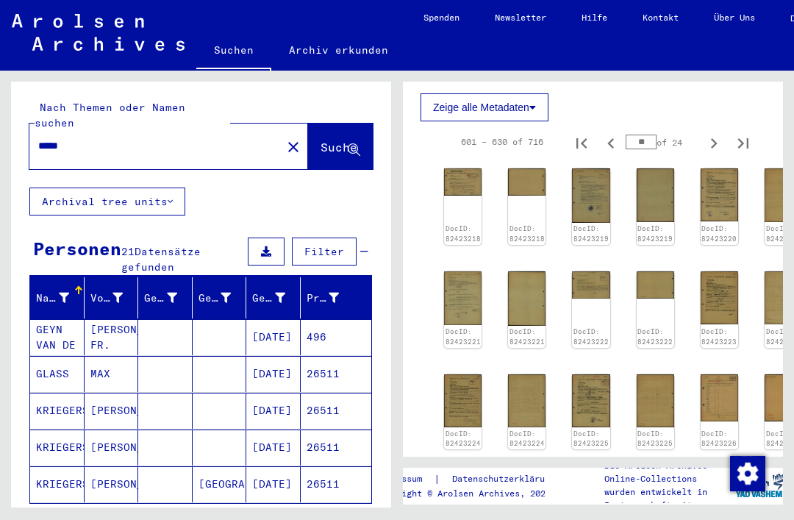
click at [711, 148] on icon "Next page" at bounding box center [713, 143] width 21 height 21
type input "**"
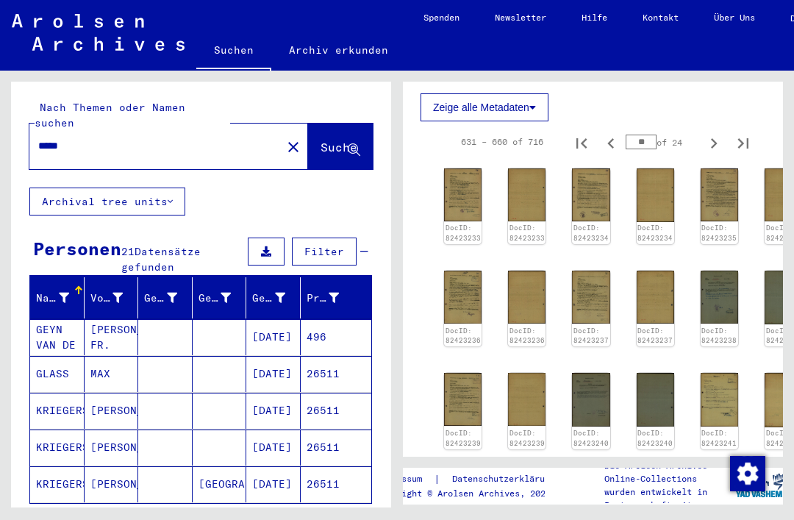
click at [594, 204] on img at bounding box center [590, 194] width 37 height 53
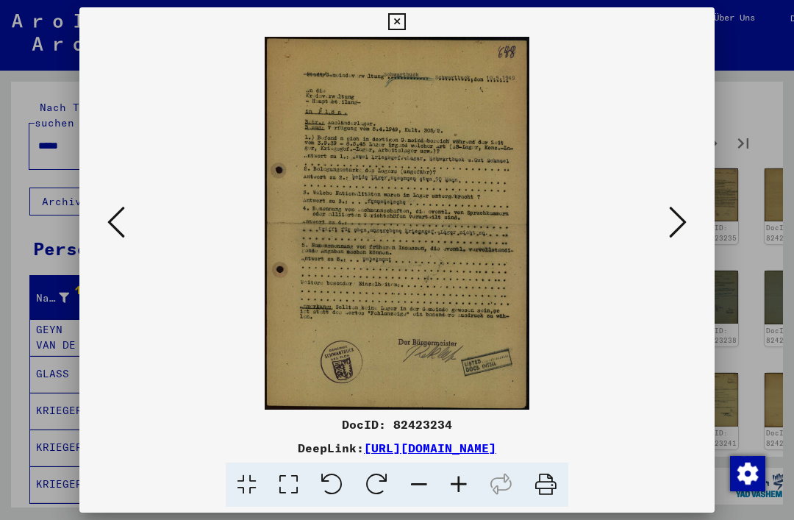
click at [405, 21] on icon at bounding box center [396, 22] width 17 height 18
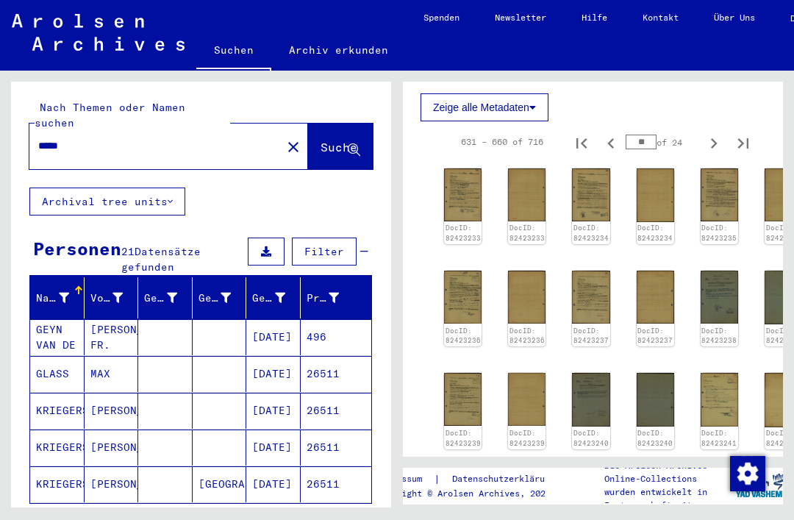
click at [713, 148] on icon "Next page" at bounding box center [713, 143] width 21 height 21
type input "**"
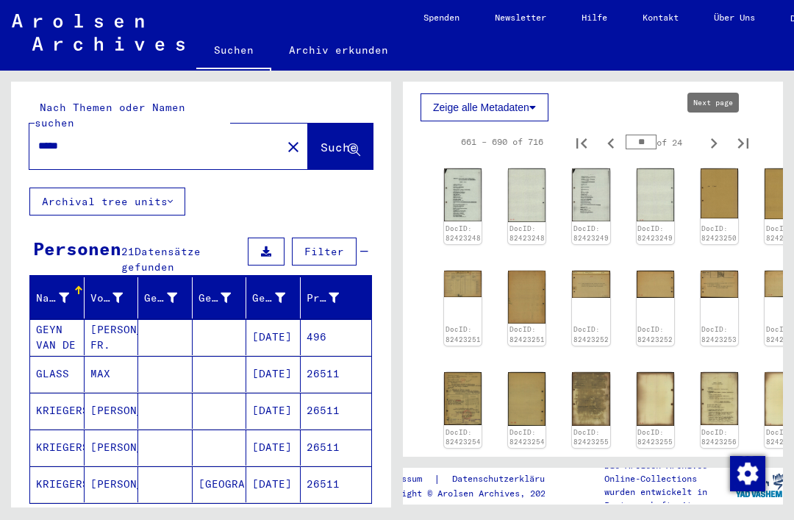
click at [462, 205] on img at bounding box center [462, 194] width 37 height 53
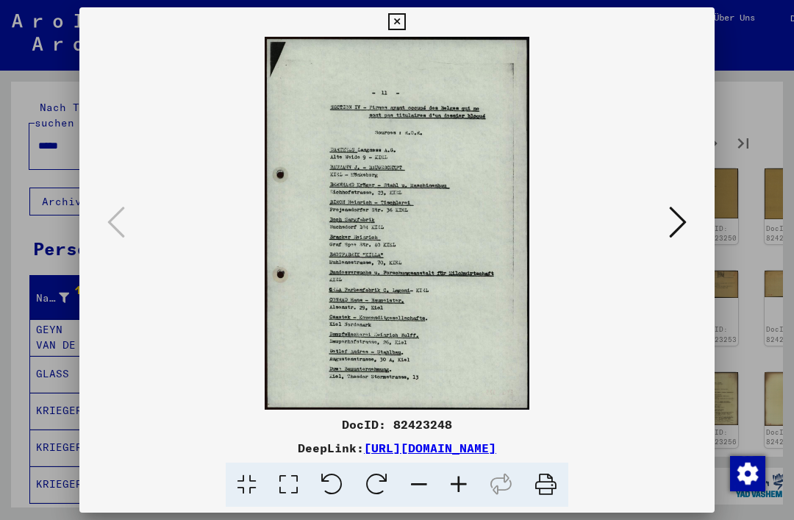
click at [676, 221] on icon at bounding box center [678, 221] width 18 height 35
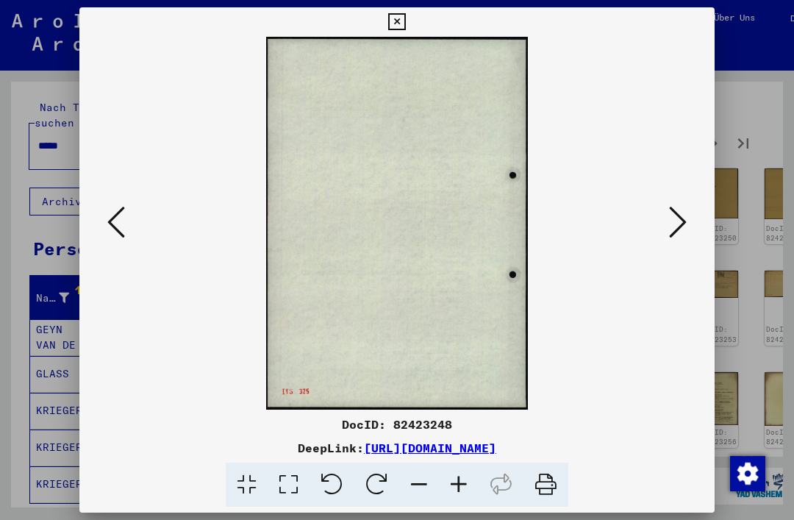
click at [675, 228] on icon at bounding box center [678, 221] width 18 height 35
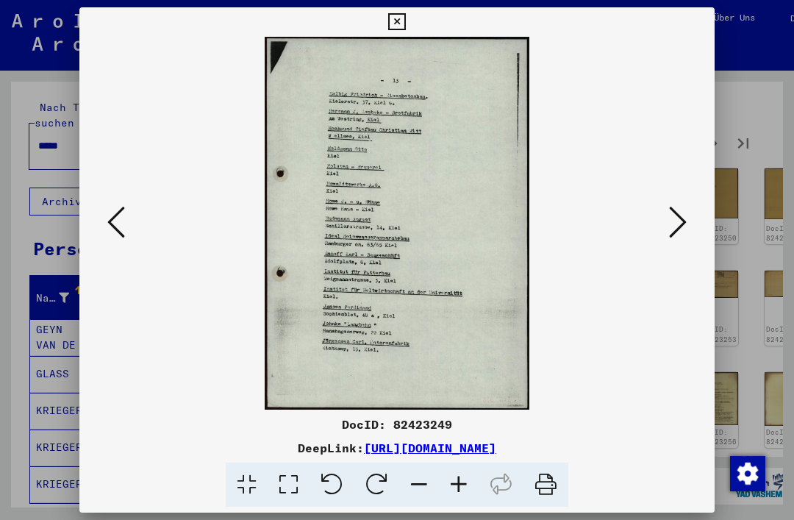
click at [680, 228] on icon at bounding box center [678, 221] width 18 height 35
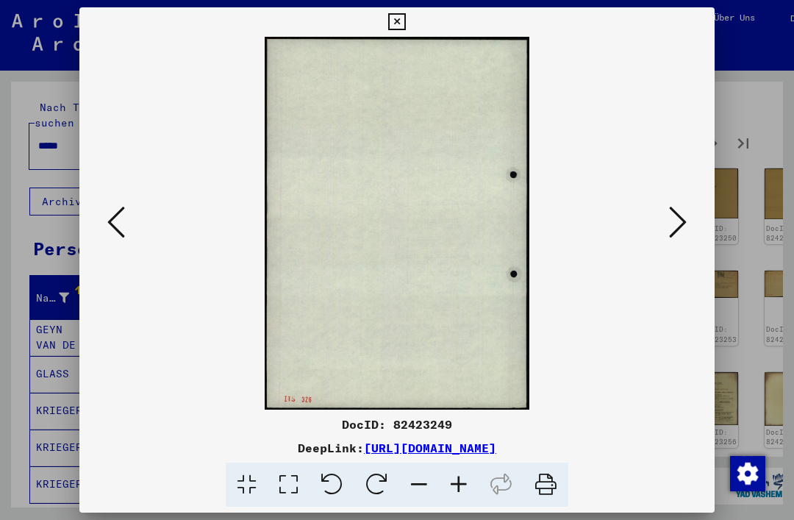
click at [682, 226] on icon at bounding box center [678, 221] width 18 height 35
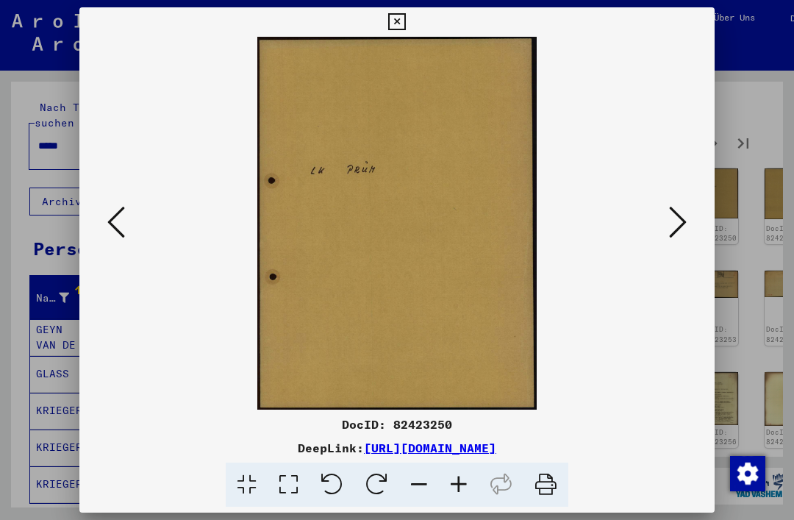
click at [682, 226] on icon at bounding box center [678, 221] width 18 height 35
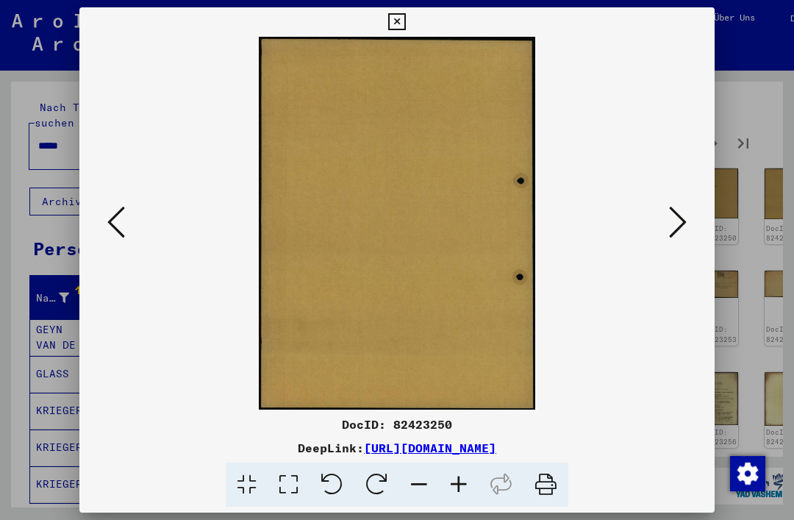
click at [676, 207] on icon at bounding box center [678, 221] width 18 height 35
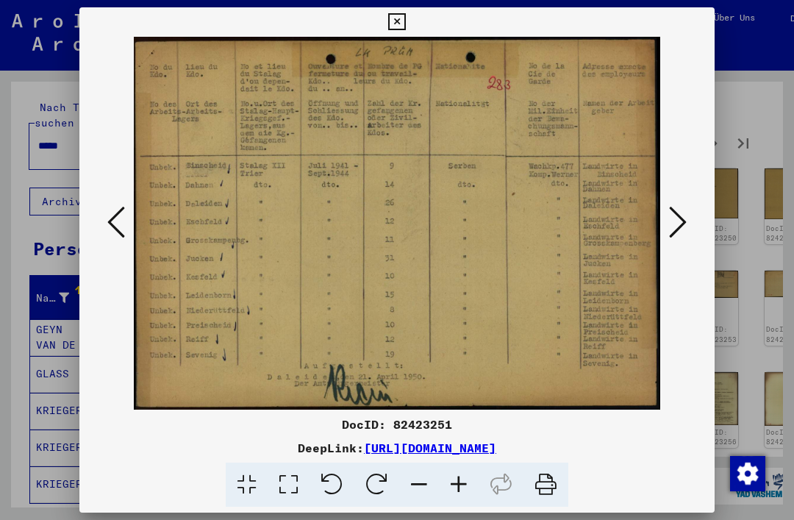
click at [686, 237] on button at bounding box center [677, 223] width 26 height 42
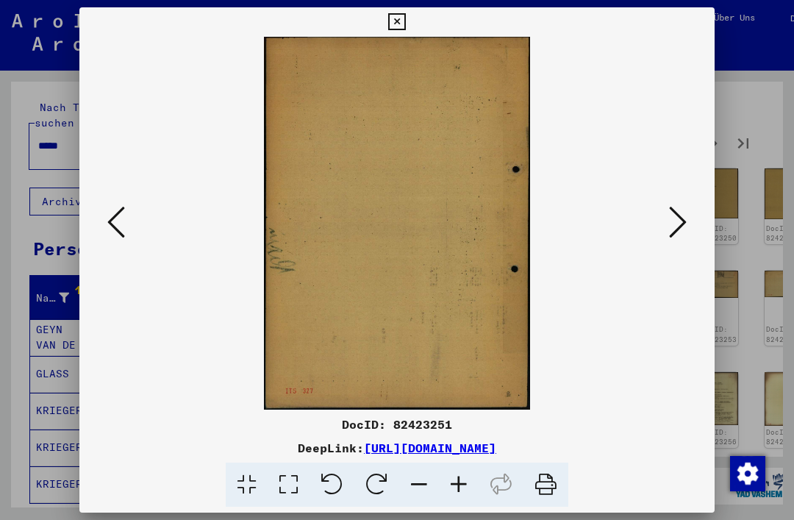
click at [678, 233] on icon at bounding box center [678, 221] width 18 height 35
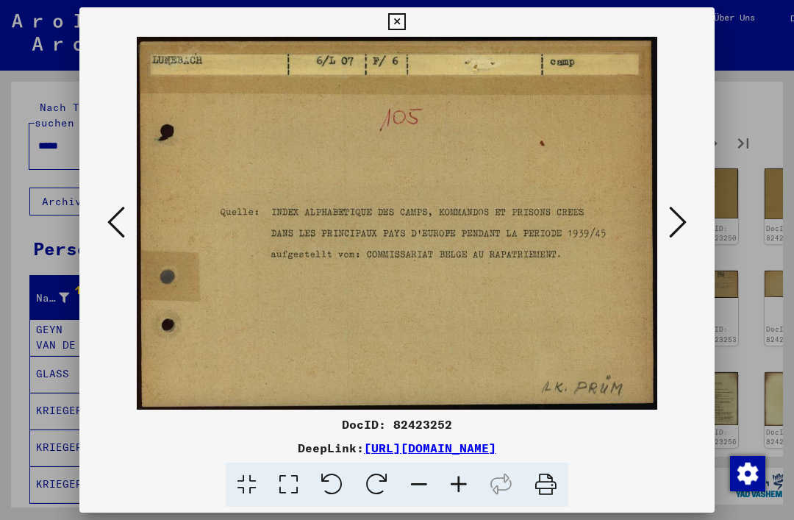
click at [685, 230] on icon at bounding box center [678, 221] width 18 height 35
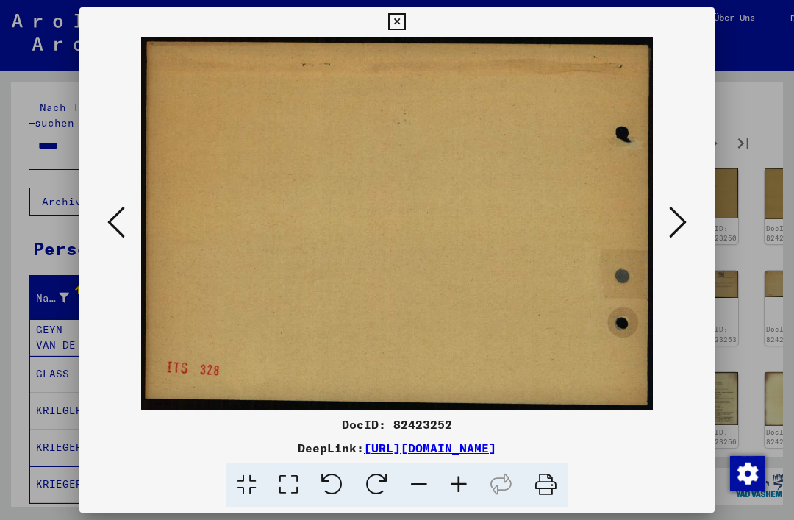
click at [686, 229] on button at bounding box center [677, 223] width 26 height 42
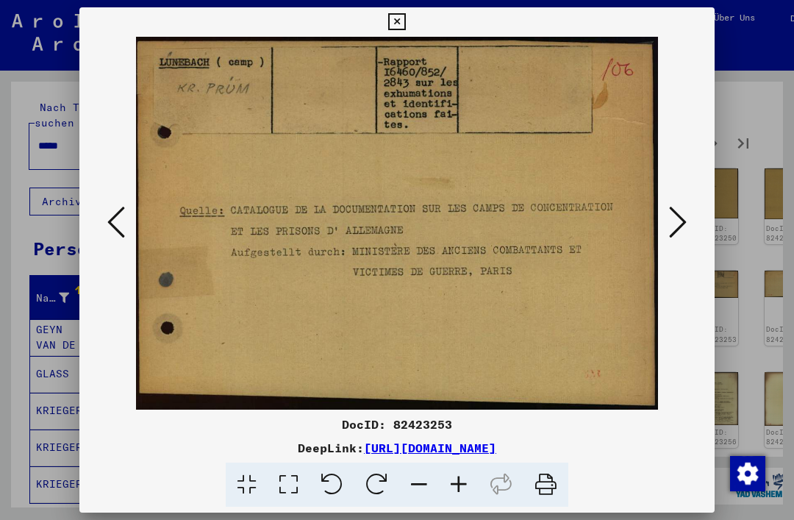
click at [684, 229] on icon at bounding box center [678, 221] width 18 height 35
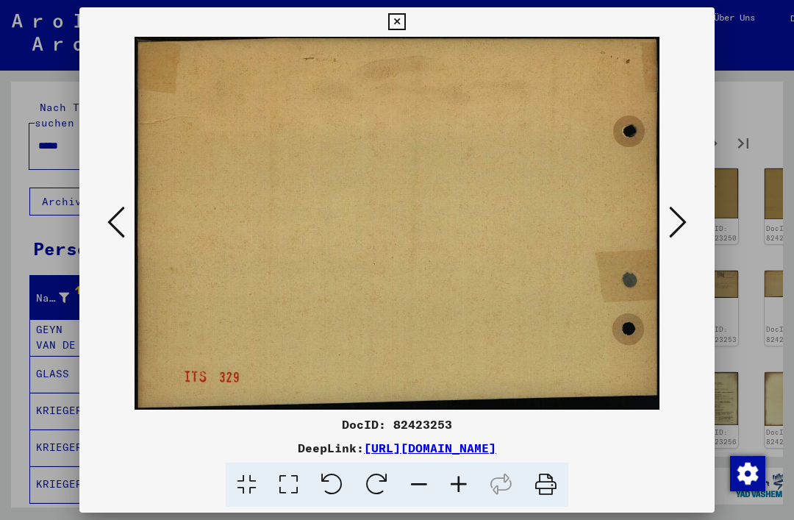
click at [686, 228] on icon at bounding box center [678, 221] width 18 height 35
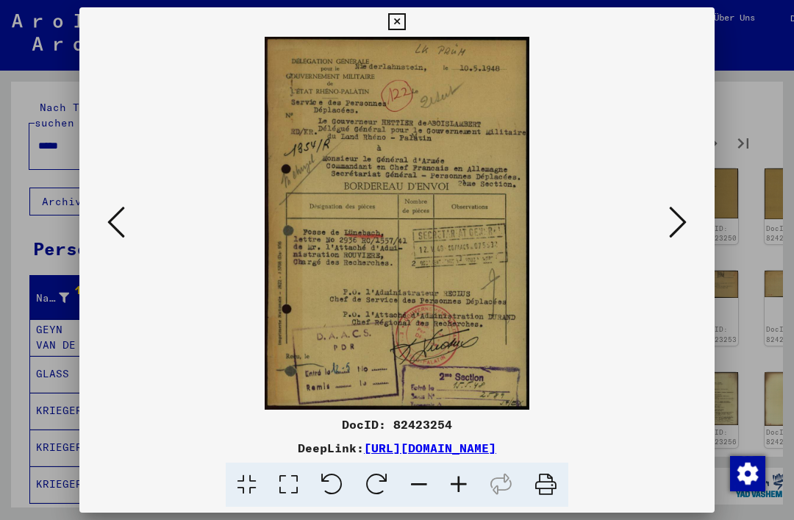
click at [683, 231] on icon at bounding box center [678, 221] width 18 height 35
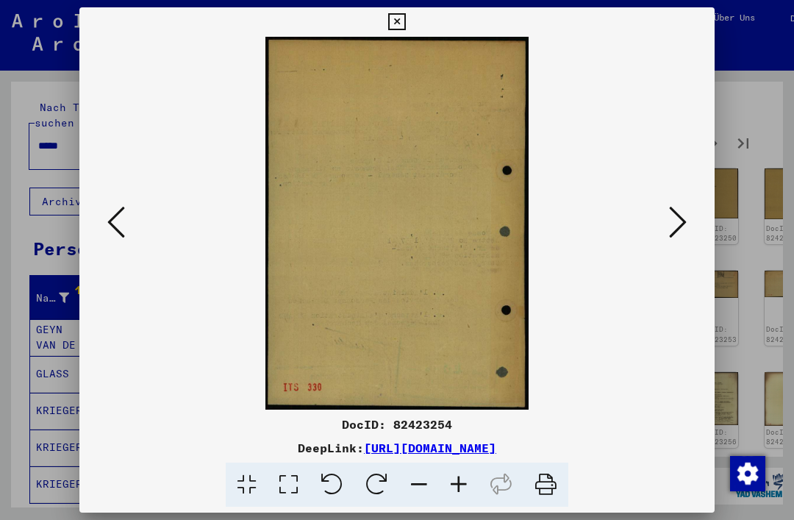
click at [687, 226] on button at bounding box center [677, 223] width 26 height 42
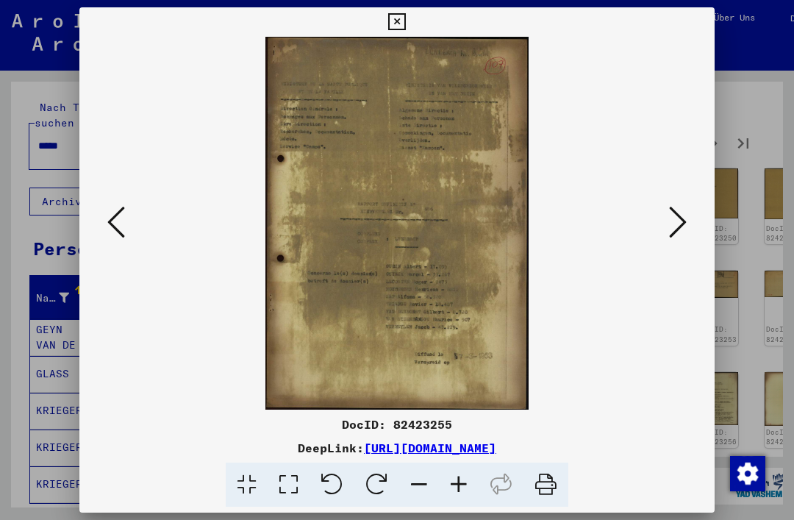
click at [681, 231] on icon at bounding box center [678, 221] width 18 height 35
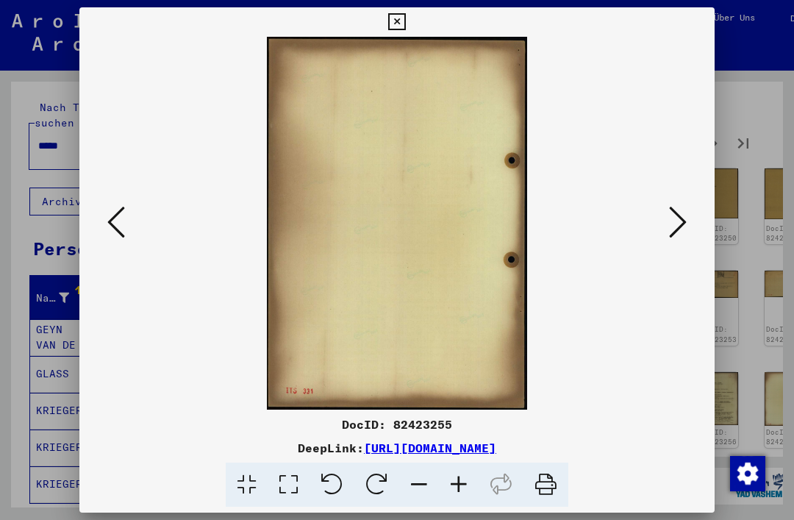
click at [686, 228] on button at bounding box center [677, 223] width 26 height 42
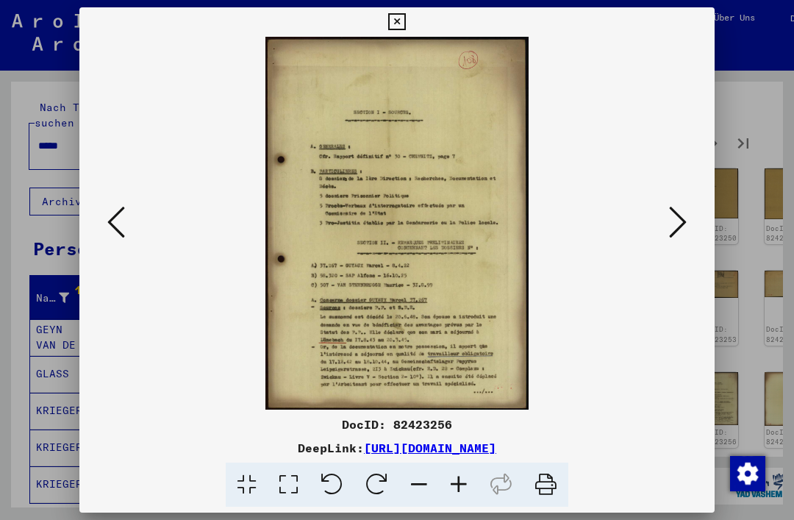
click at [683, 233] on icon at bounding box center [678, 221] width 18 height 35
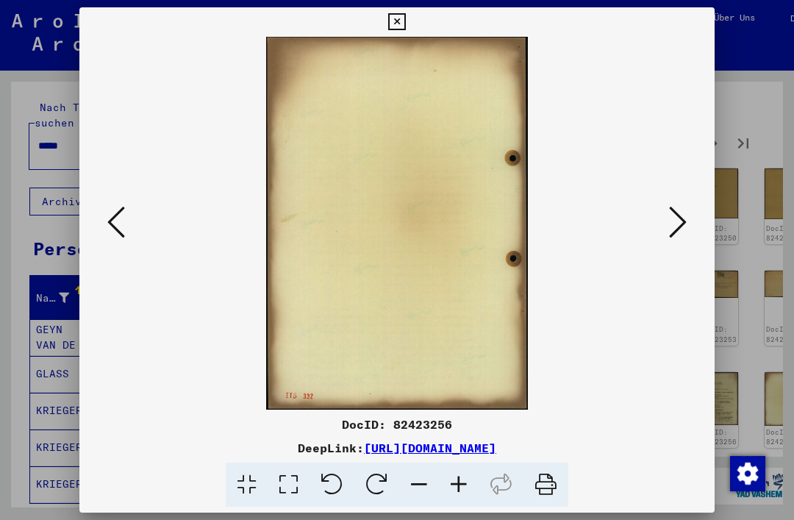
click at [685, 231] on icon at bounding box center [678, 221] width 18 height 35
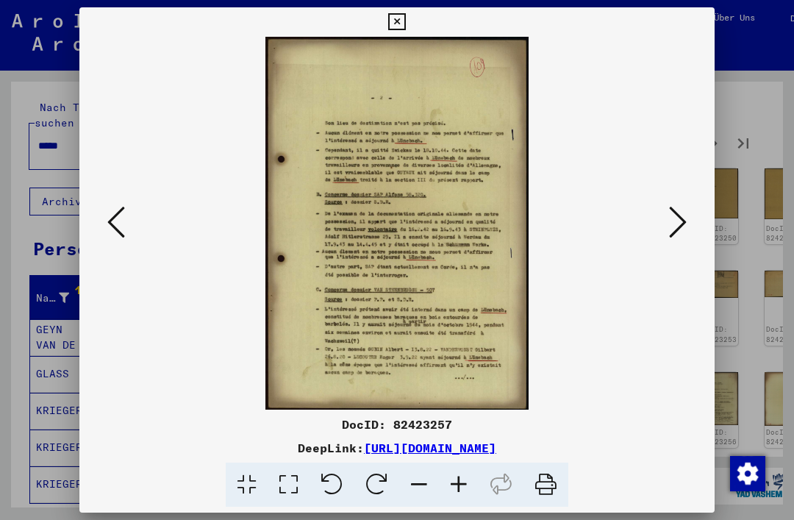
click at [683, 232] on icon at bounding box center [678, 221] width 18 height 35
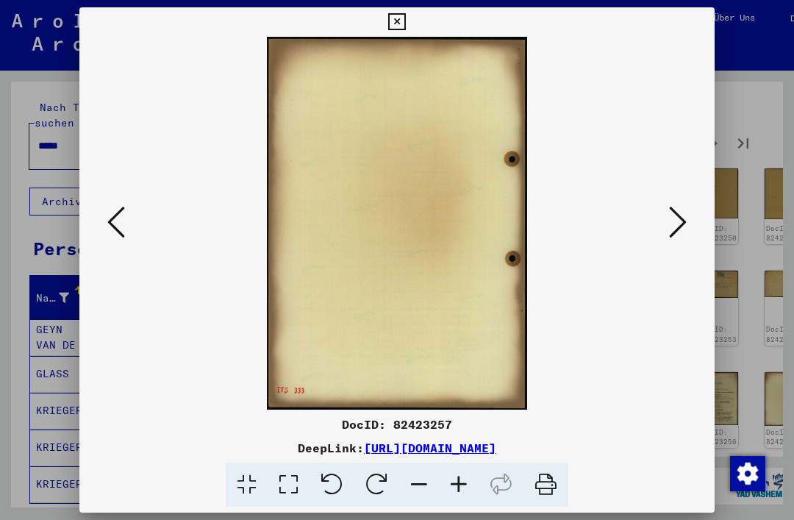
click at [686, 230] on icon at bounding box center [678, 221] width 18 height 35
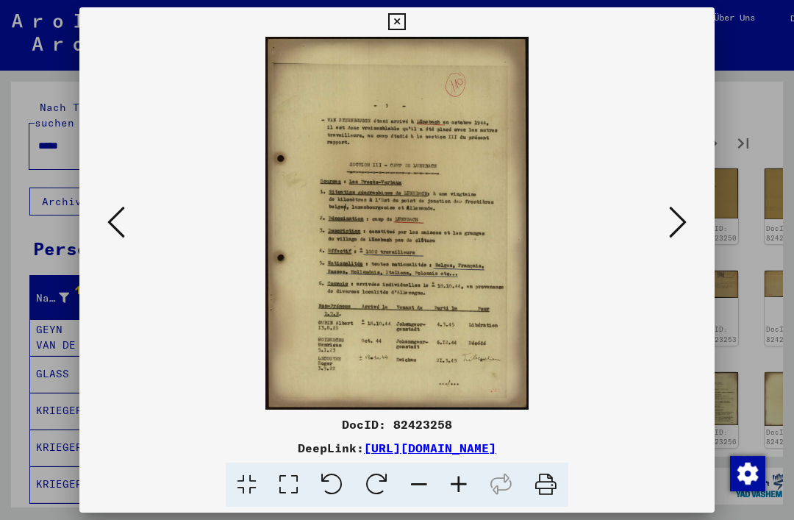
click at [683, 234] on icon at bounding box center [678, 221] width 18 height 35
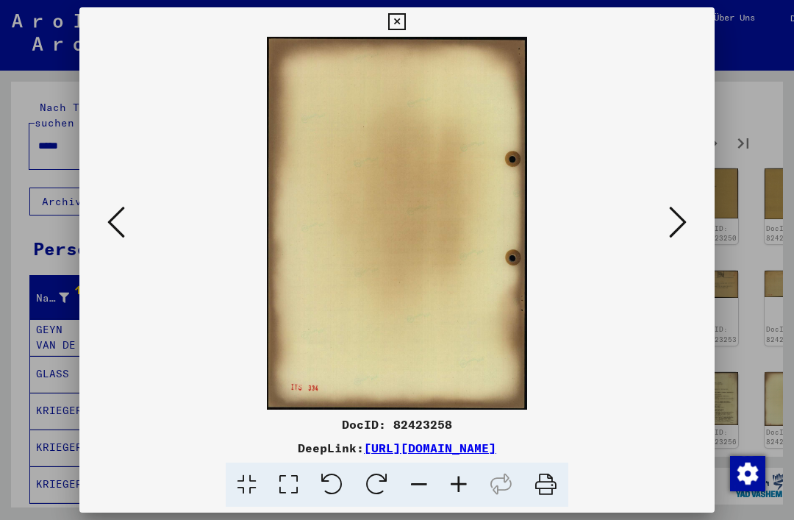
click at [685, 231] on icon at bounding box center [678, 221] width 18 height 35
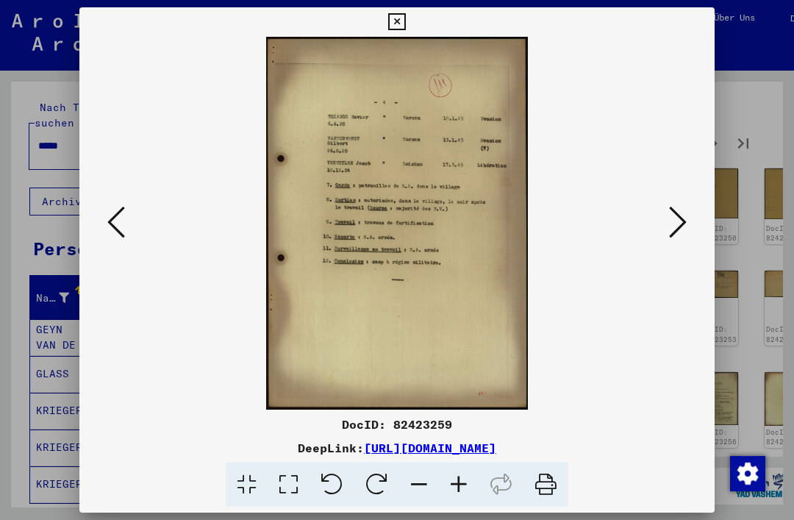
click at [684, 230] on icon at bounding box center [678, 221] width 18 height 35
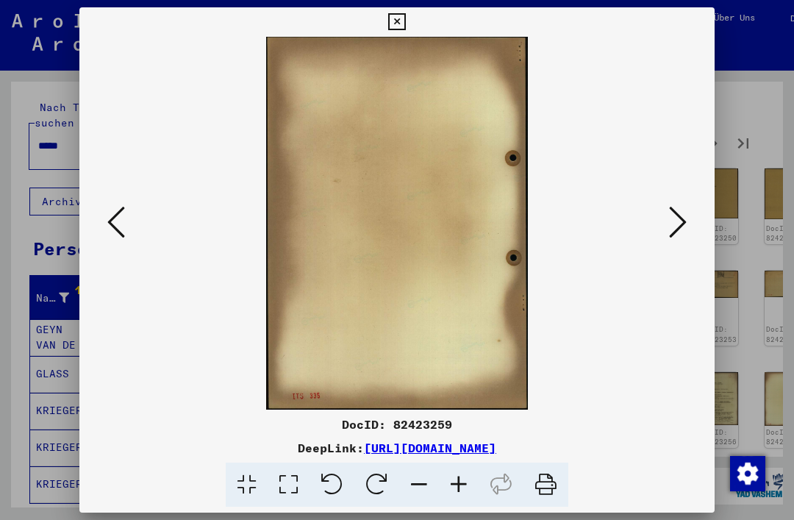
click at [688, 226] on button at bounding box center [677, 223] width 26 height 42
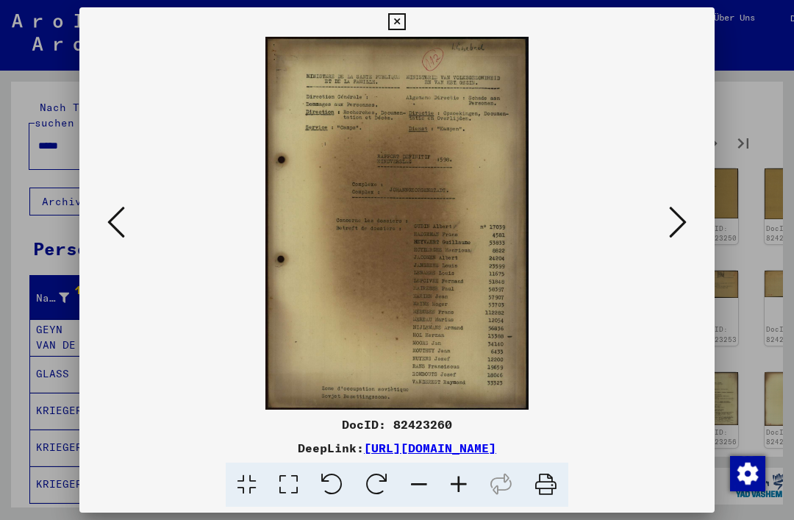
click at [687, 223] on button at bounding box center [677, 223] width 26 height 42
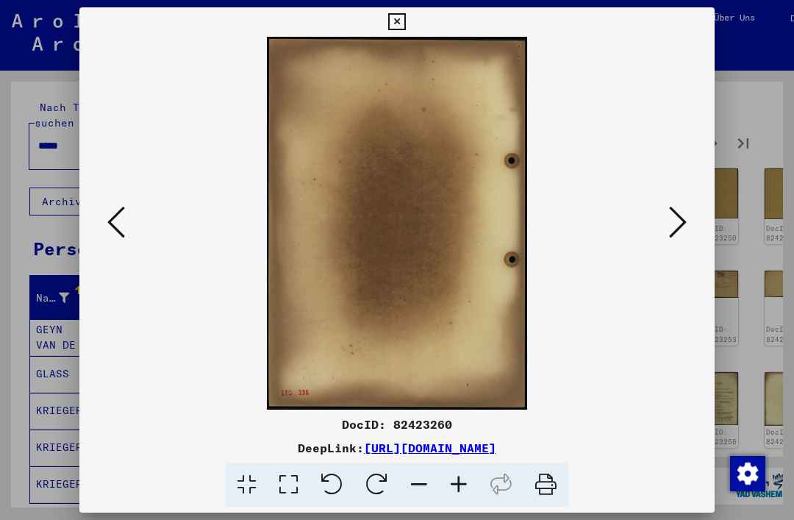
click at [689, 221] on button at bounding box center [677, 223] width 26 height 42
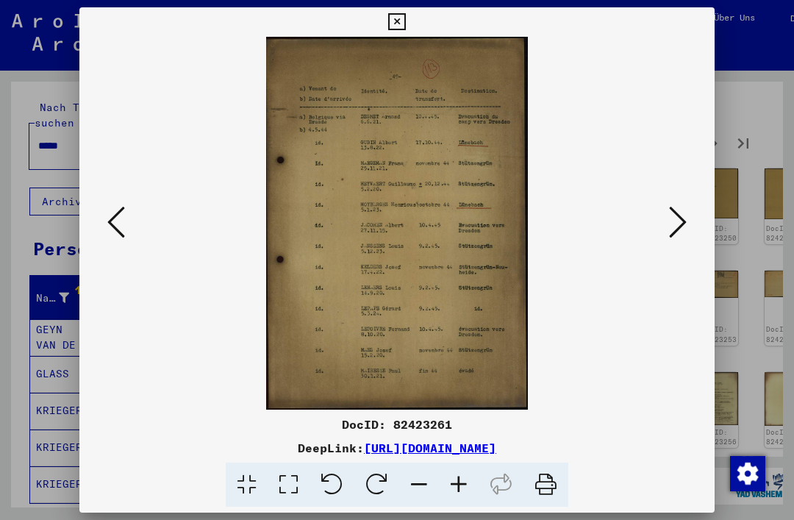
click at [681, 240] on icon at bounding box center [678, 221] width 18 height 35
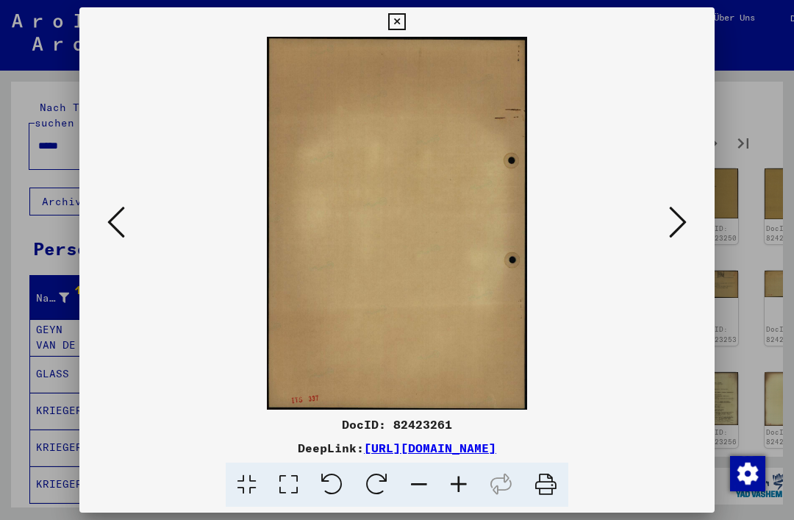
click at [680, 237] on icon at bounding box center [678, 221] width 18 height 35
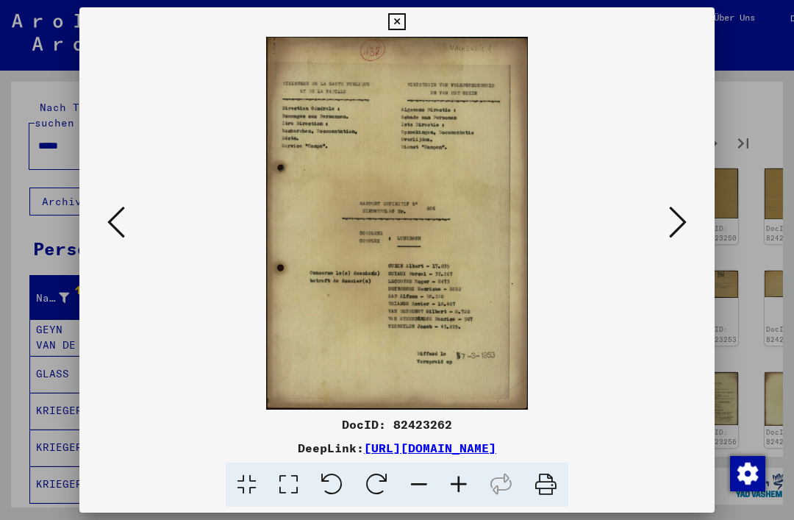
click at [677, 239] on icon at bounding box center [678, 221] width 18 height 35
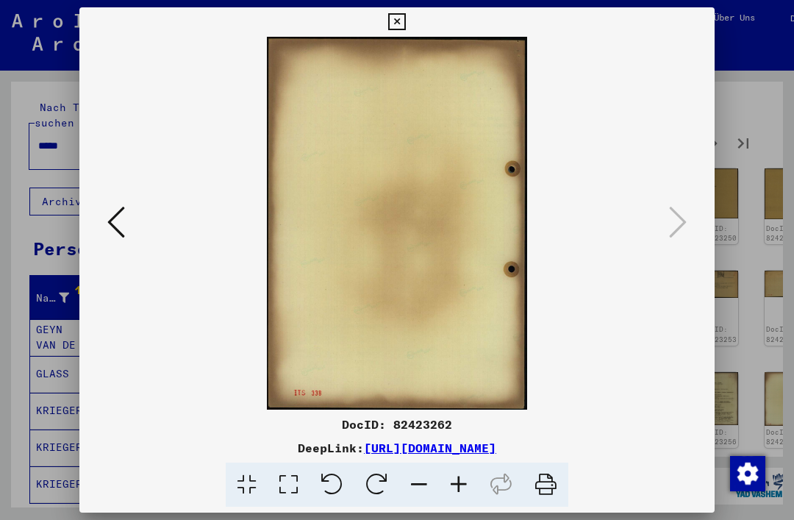
click at [691, 226] on div at bounding box center [396, 223] width 635 height 373
click at [409, 34] on button at bounding box center [397, 21] width 26 height 29
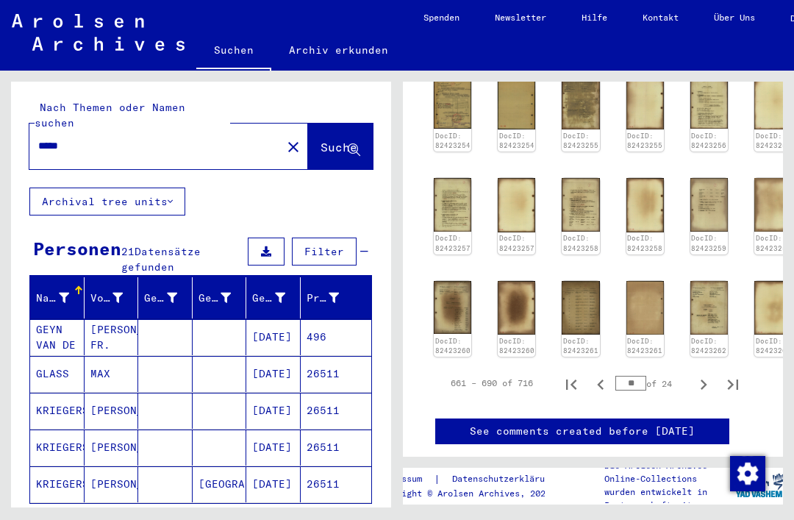
scroll to position [979, 11]
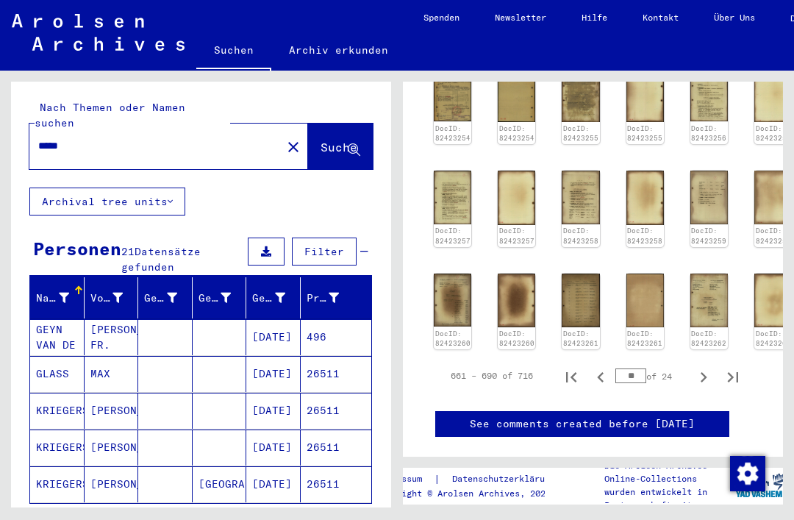
click at [705, 367] on icon "Next page" at bounding box center [703, 377] width 21 height 21
type input "**"
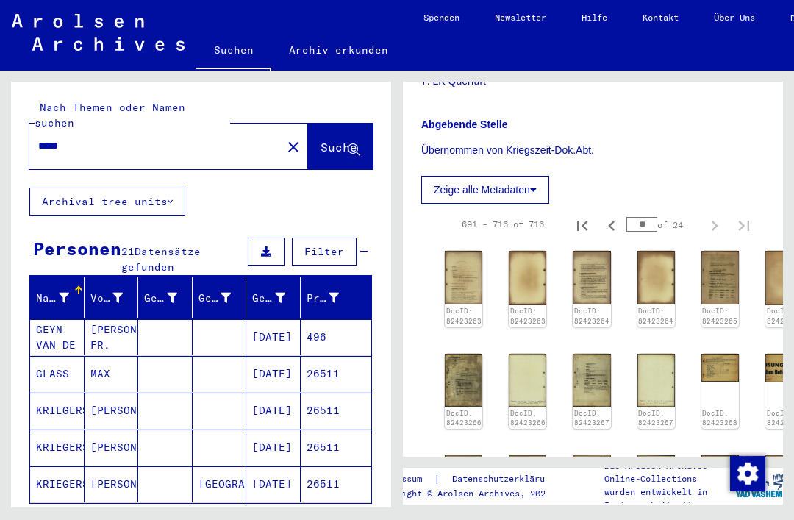
scroll to position [591, 0]
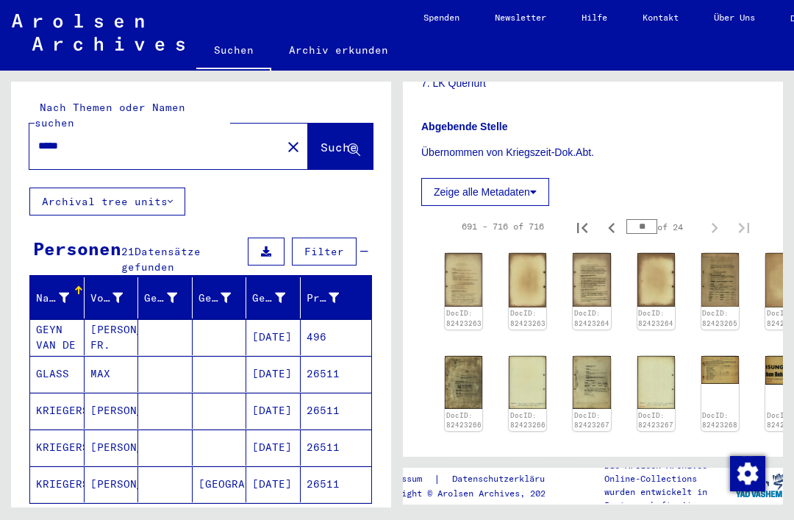
click at [460, 275] on img at bounding box center [463, 280] width 37 height 54
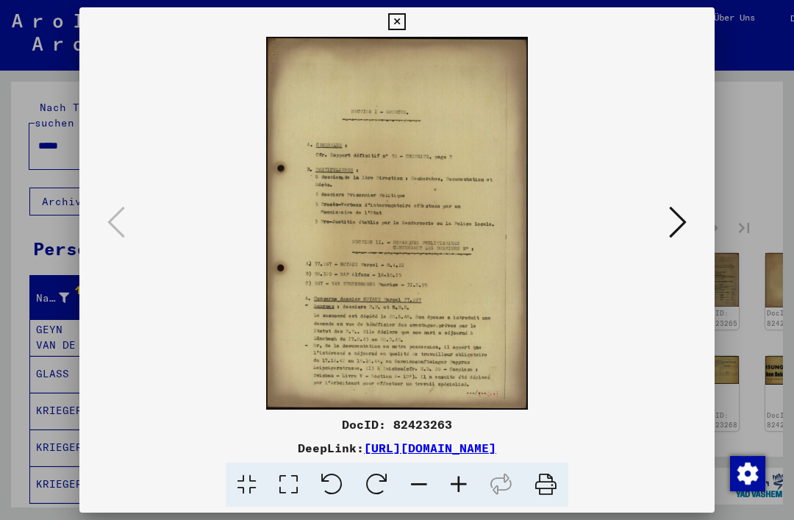
click at [641, 228] on img at bounding box center [396, 223] width 535 height 373
click at [655, 231] on img at bounding box center [396, 223] width 535 height 373
click at [686, 222] on button at bounding box center [677, 223] width 26 height 42
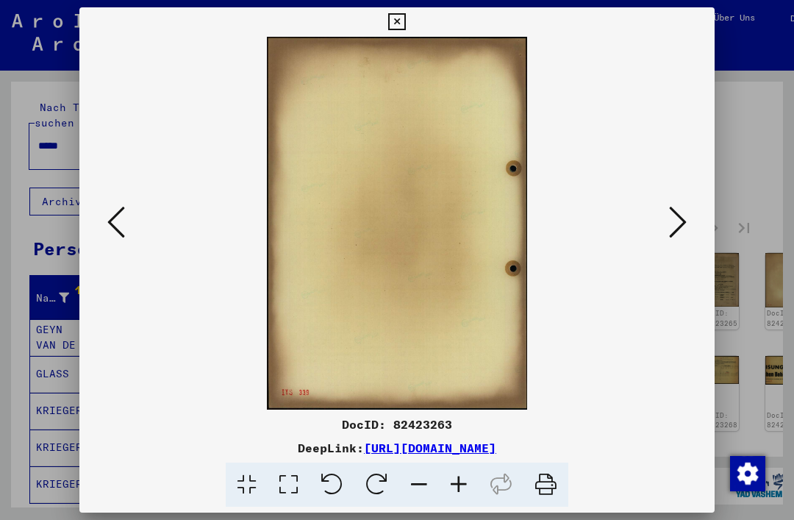
click at [683, 222] on icon at bounding box center [678, 221] width 18 height 35
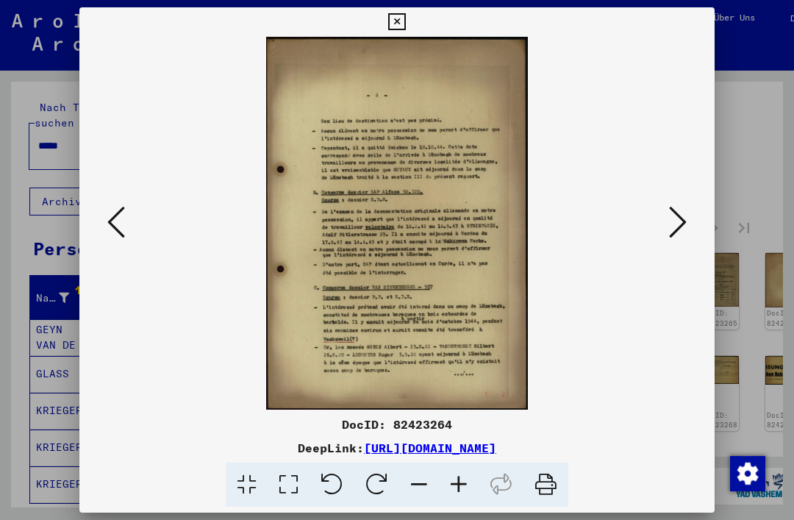
click at [681, 223] on icon at bounding box center [678, 221] width 18 height 35
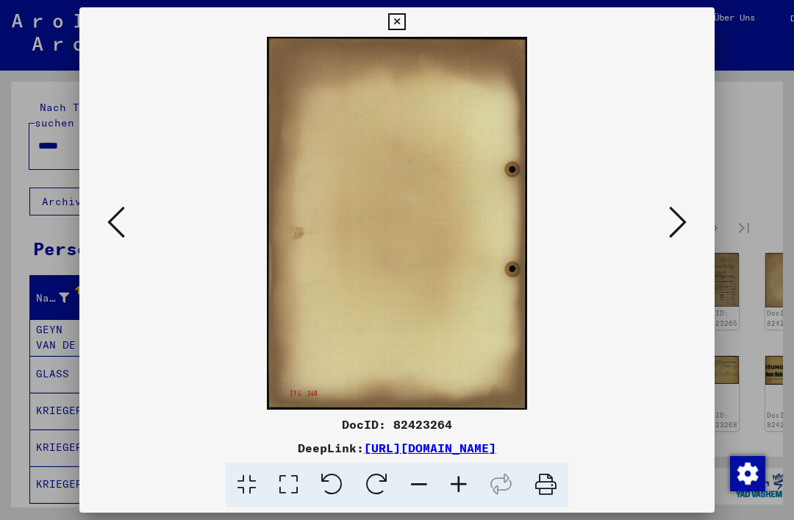
click at [681, 223] on icon at bounding box center [678, 221] width 18 height 35
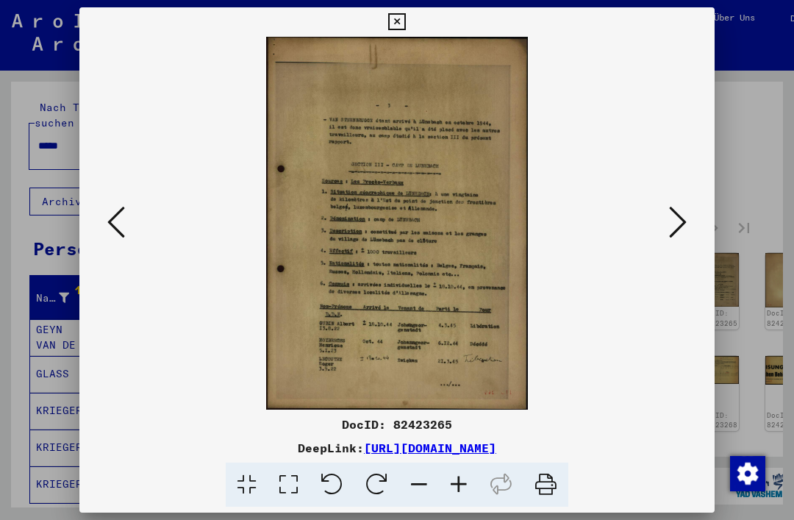
click at [675, 220] on icon at bounding box center [678, 221] width 18 height 35
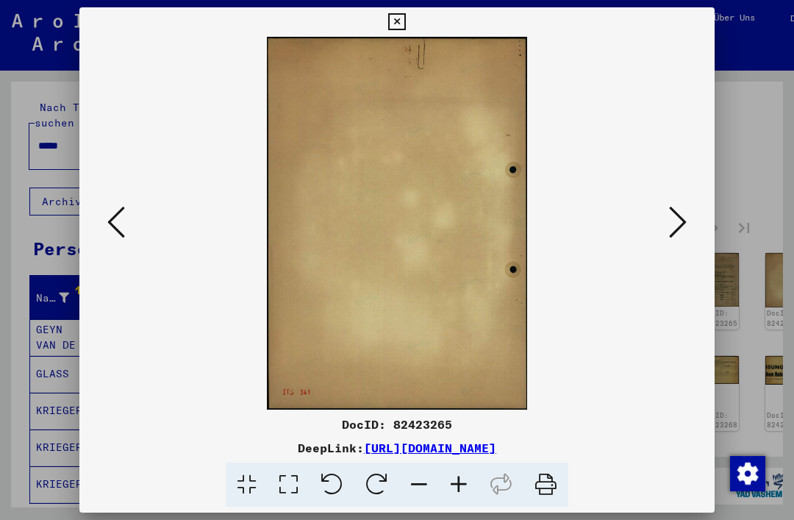
click at [675, 228] on icon at bounding box center [678, 221] width 18 height 35
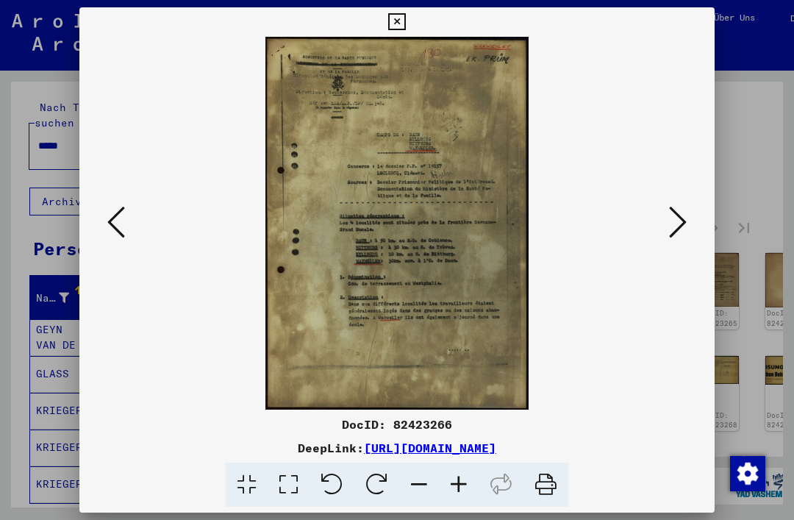
click at [668, 223] on button at bounding box center [677, 223] width 26 height 42
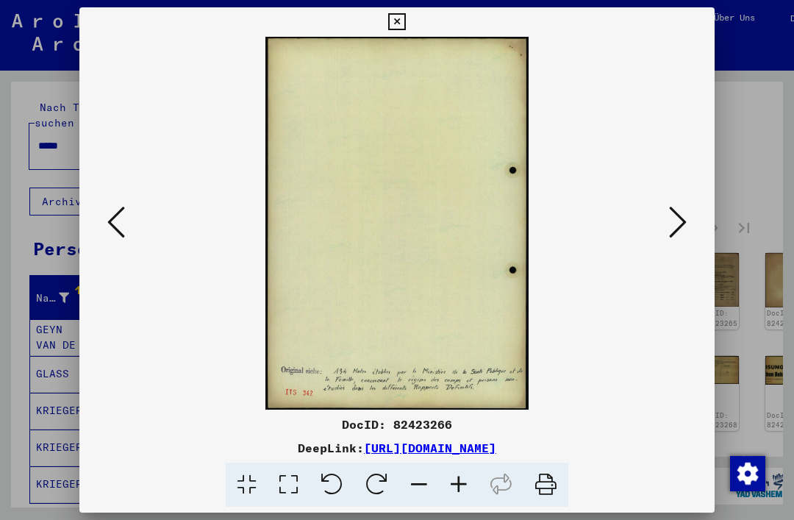
click at [669, 222] on icon at bounding box center [678, 221] width 18 height 35
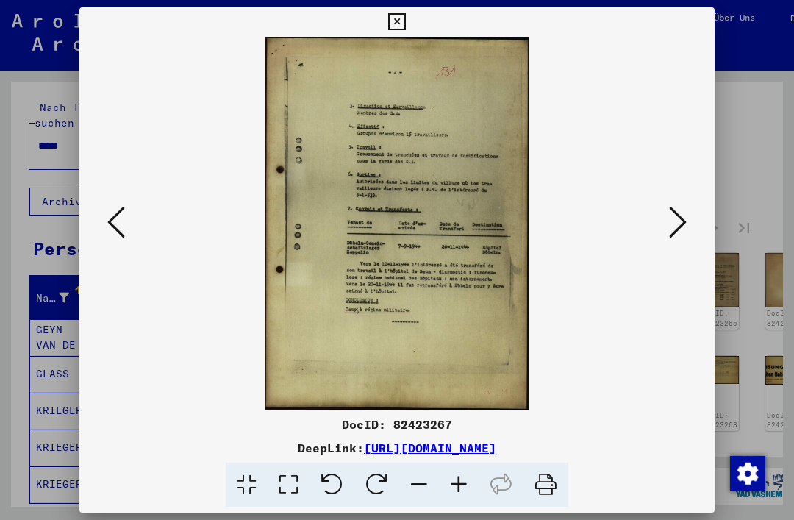
click at [667, 222] on button at bounding box center [677, 223] width 26 height 42
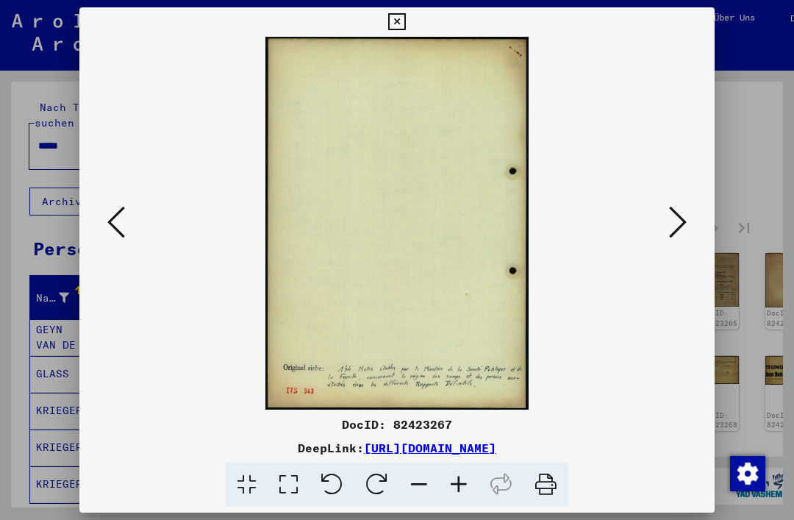
click at [667, 222] on button at bounding box center [677, 223] width 26 height 42
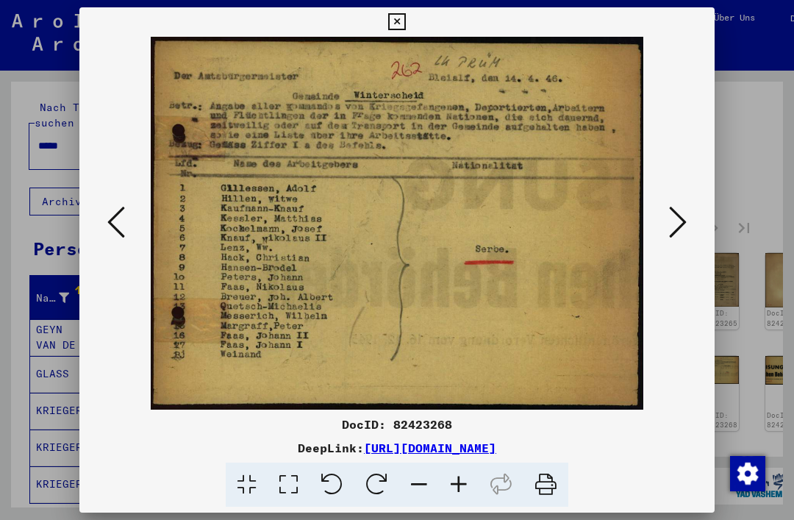
click at [683, 221] on icon at bounding box center [678, 221] width 18 height 35
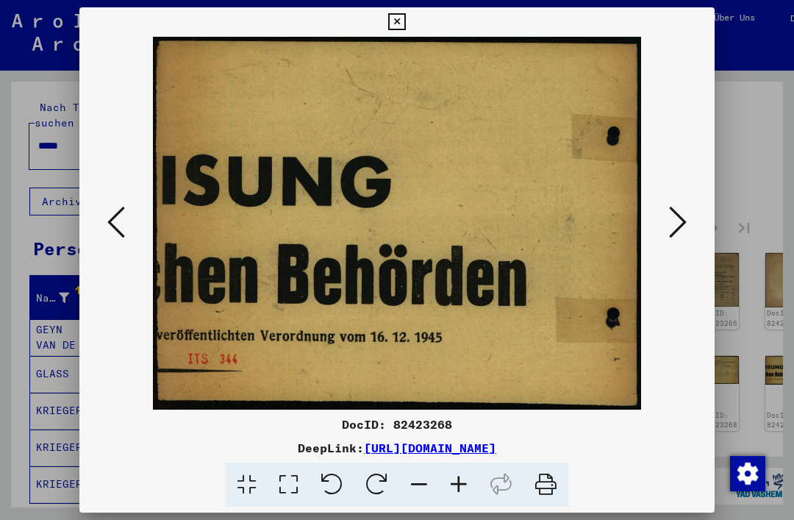
click at [676, 234] on icon at bounding box center [678, 221] width 18 height 35
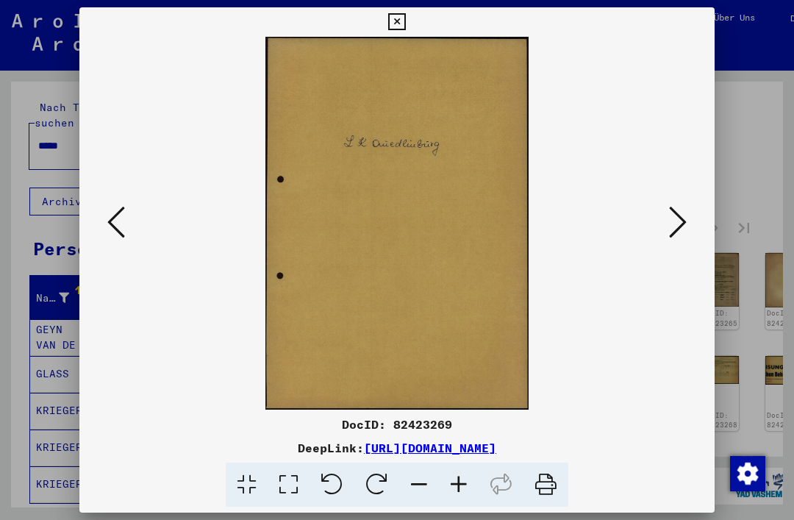
click at [123, 223] on icon at bounding box center [116, 221] width 18 height 35
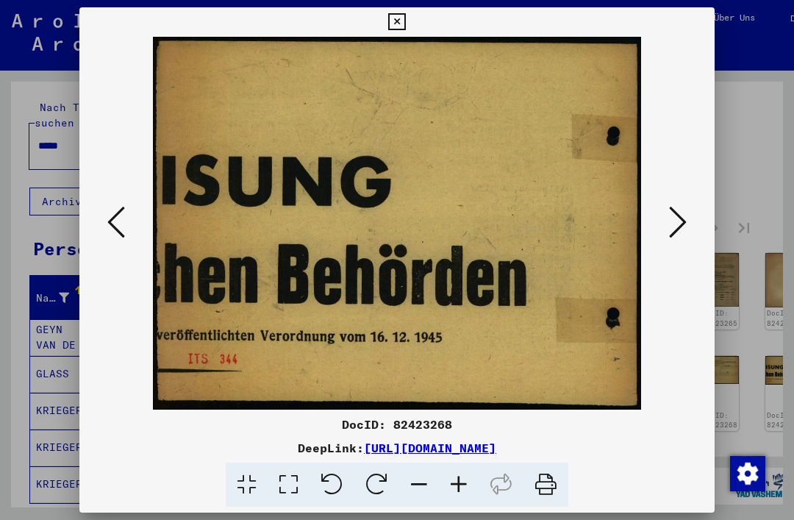
click at [111, 227] on icon at bounding box center [116, 221] width 18 height 35
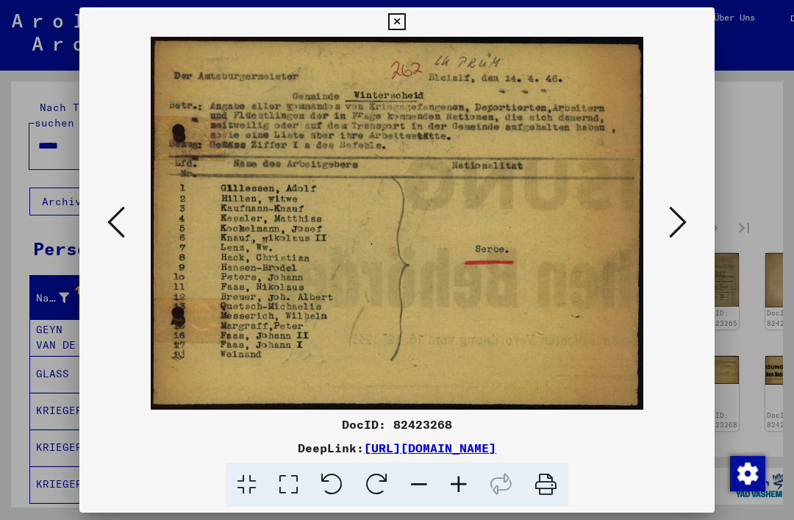
click at [107, 244] on button at bounding box center [116, 223] width 26 height 42
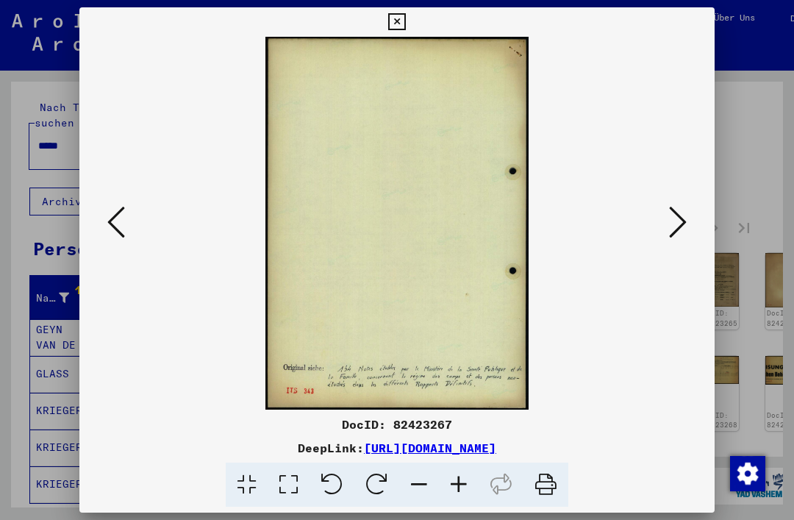
click at [107, 232] on icon at bounding box center [116, 221] width 18 height 35
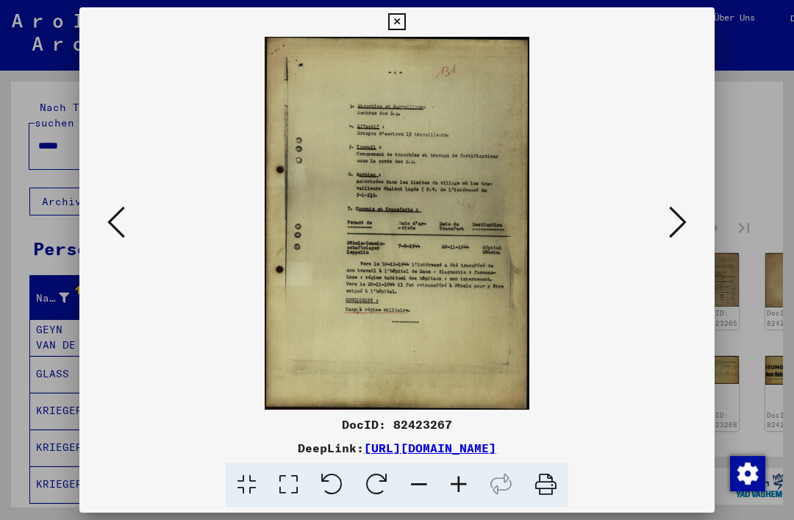
click at [109, 237] on icon at bounding box center [116, 221] width 18 height 35
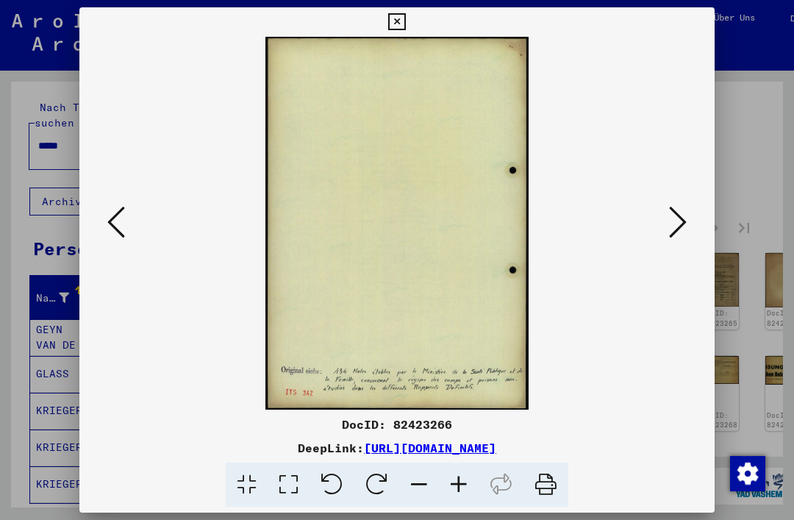
click at [108, 235] on icon at bounding box center [116, 221] width 18 height 35
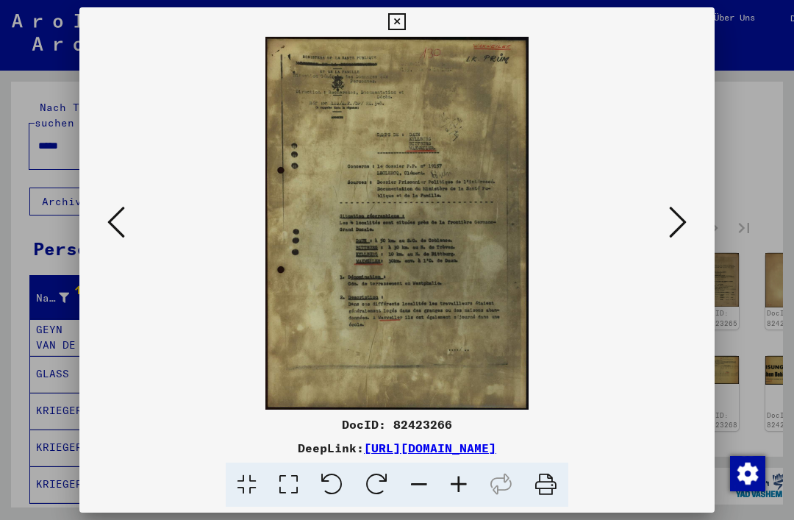
click at [111, 238] on icon at bounding box center [116, 221] width 18 height 35
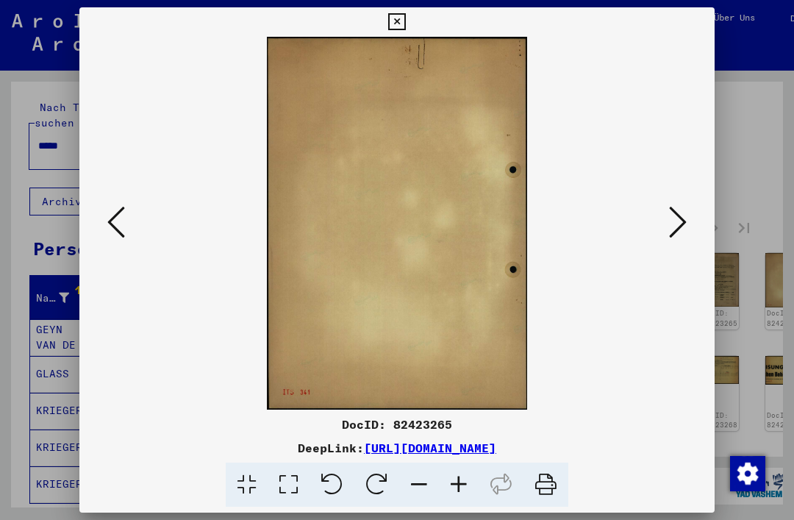
click at [107, 237] on icon at bounding box center [116, 221] width 18 height 35
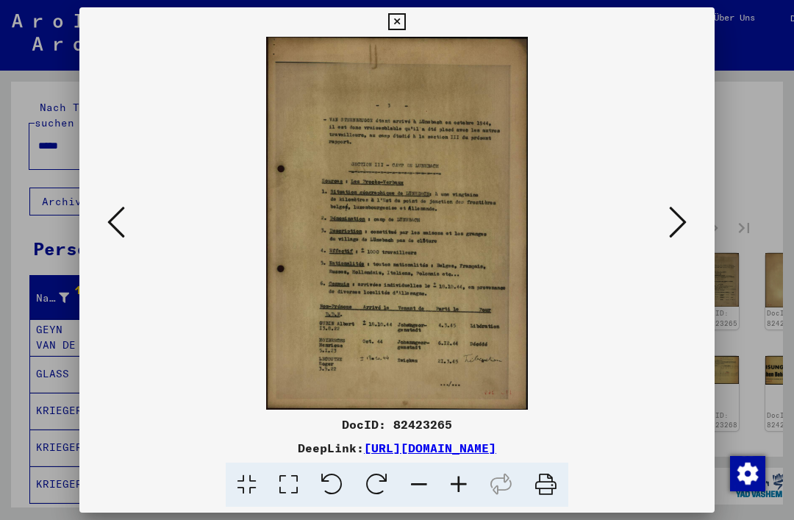
click at [109, 236] on icon at bounding box center [116, 221] width 18 height 35
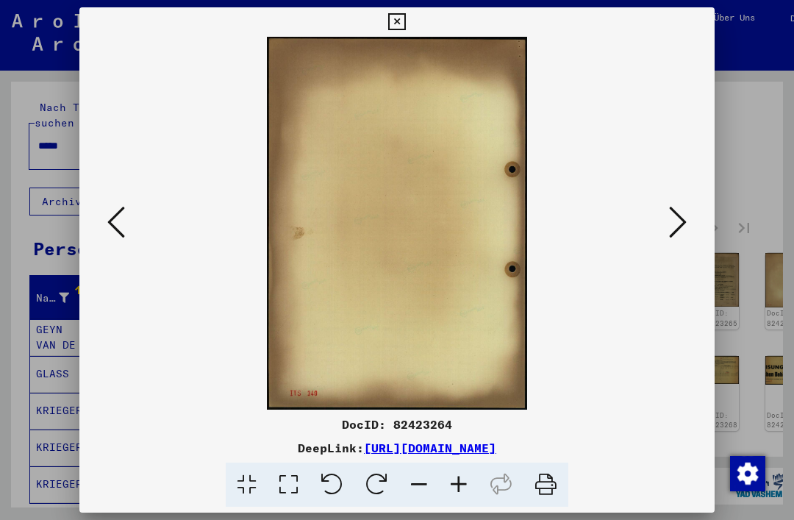
click at [107, 235] on icon at bounding box center [116, 221] width 18 height 35
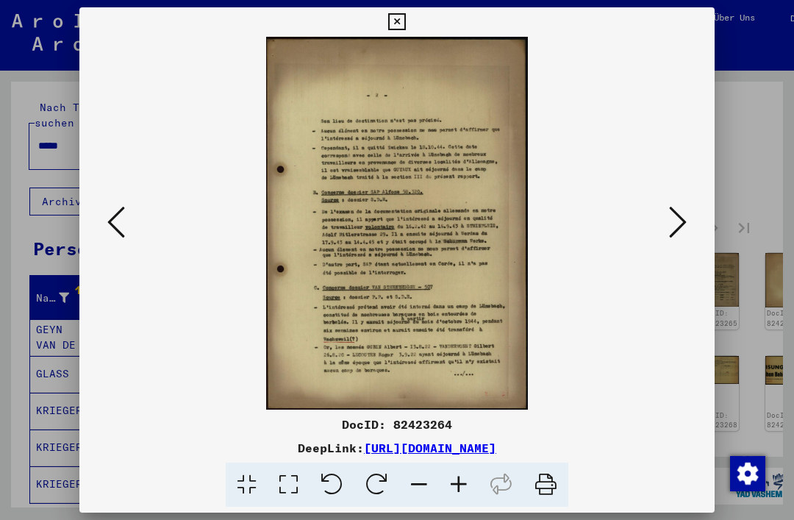
click at [107, 235] on icon at bounding box center [116, 221] width 18 height 35
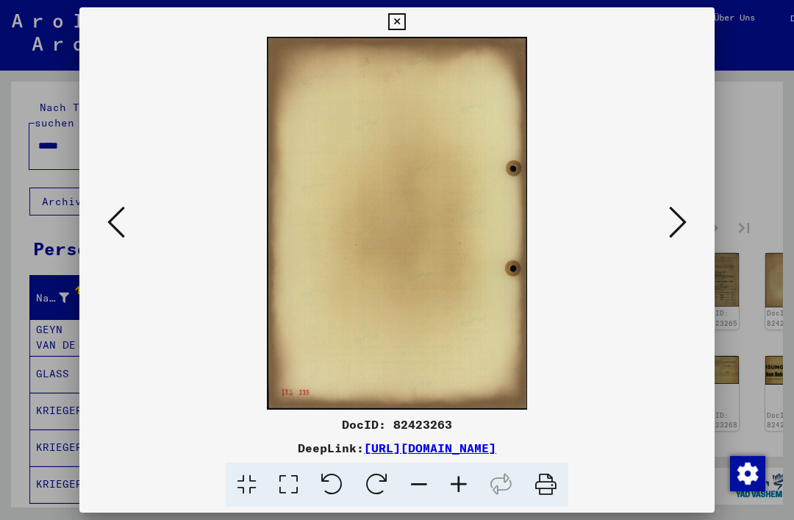
click at [105, 234] on button at bounding box center [116, 223] width 26 height 42
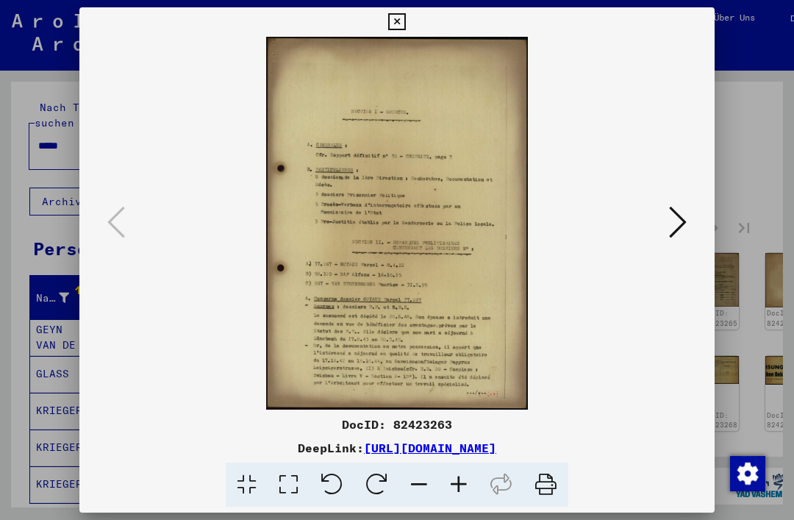
click at [405, 24] on icon at bounding box center [396, 22] width 17 height 18
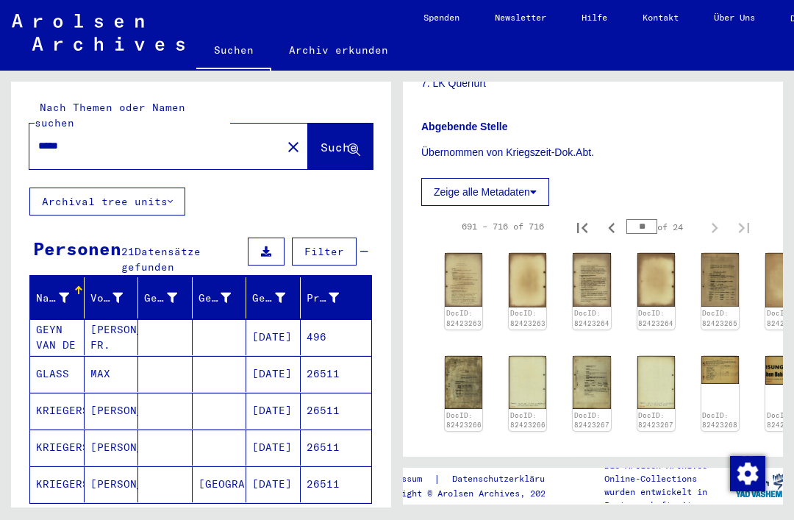
click at [617, 229] on icon "Previous page" at bounding box center [611, 228] width 21 height 21
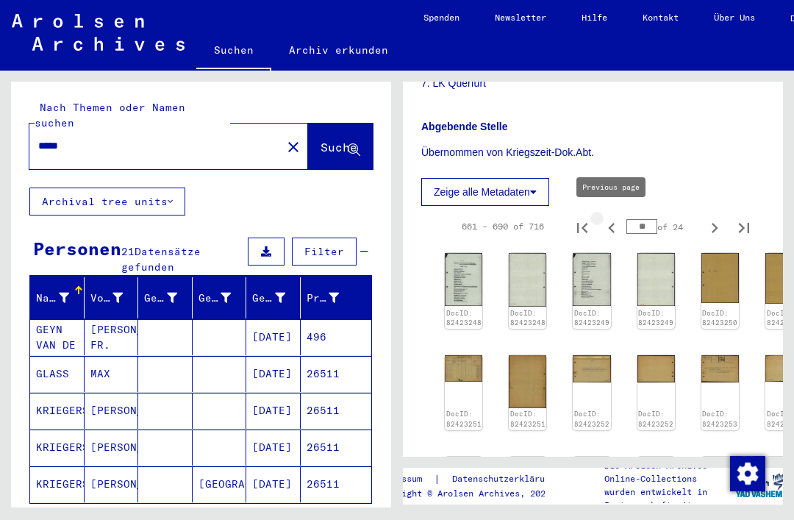
type input "**"
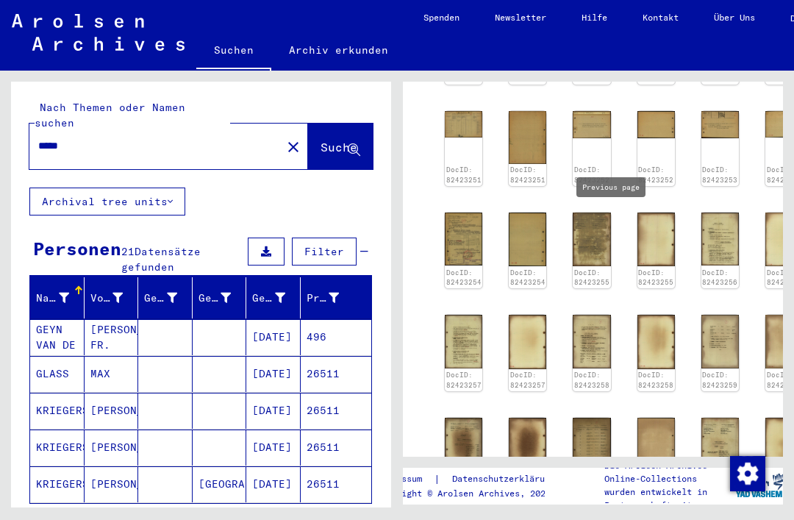
scroll to position [835, 1]
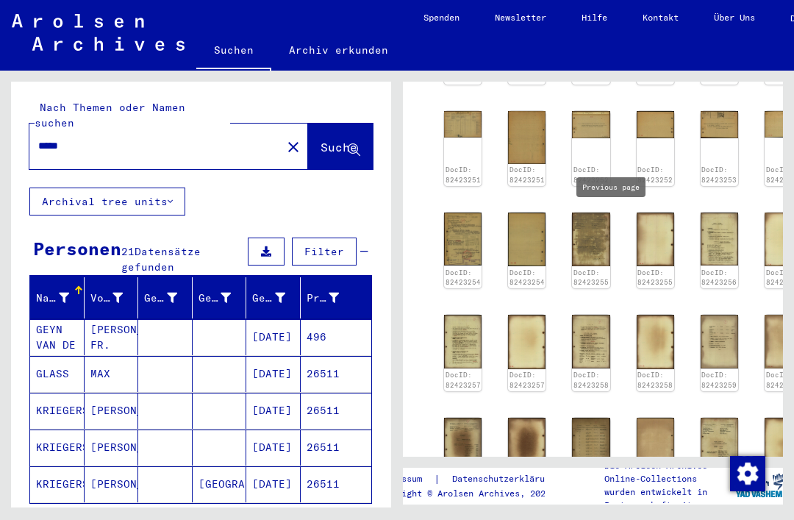
click at [711, 234] on img at bounding box center [718, 238] width 37 height 53
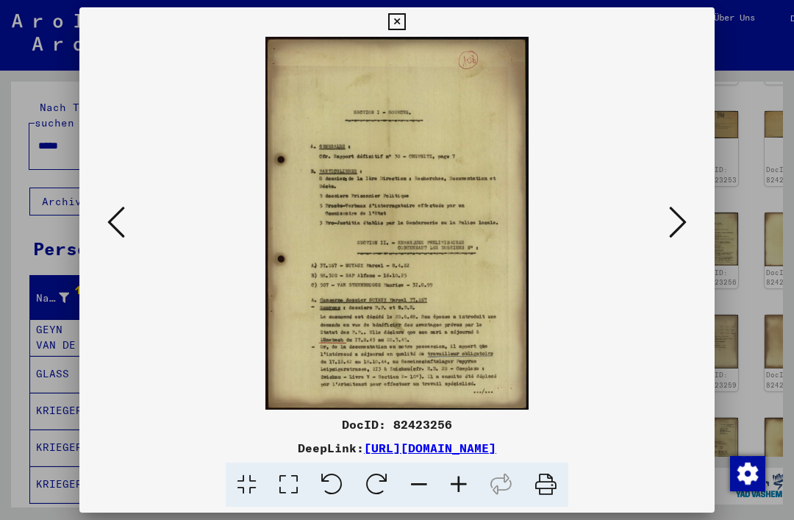
click at [409, 24] on button at bounding box center [397, 21] width 26 height 29
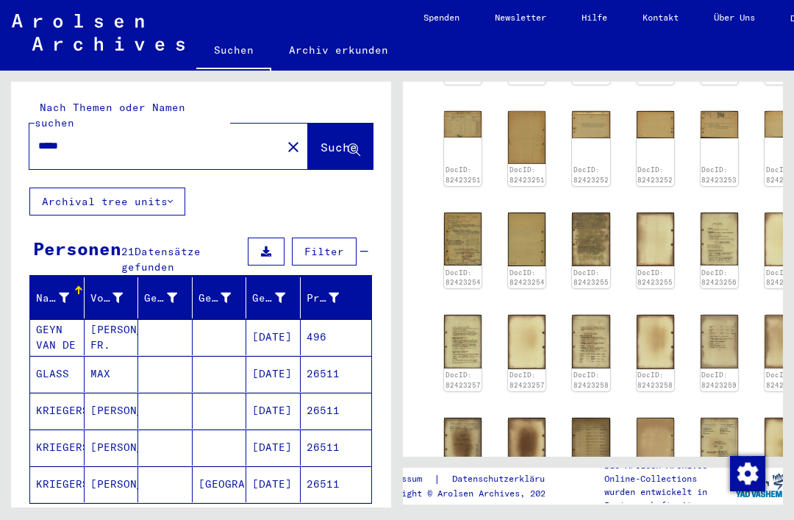
click at [709, 124] on img at bounding box center [718, 124] width 37 height 27
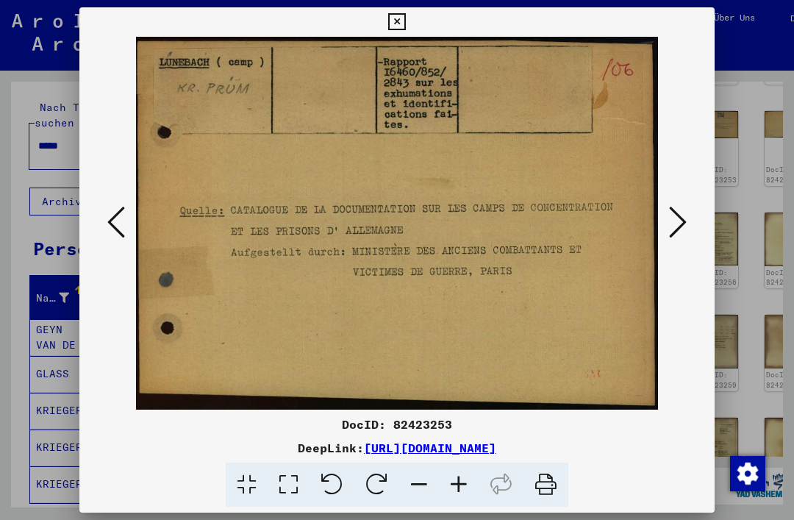
click at [107, 229] on button at bounding box center [116, 223] width 26 height 42
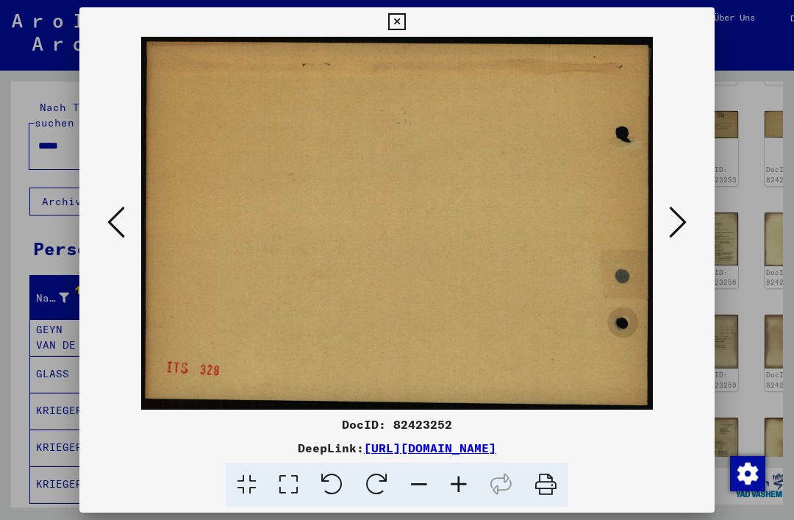
click at [104, 236] on button at bounding box center [116, 223] width 26 height 42
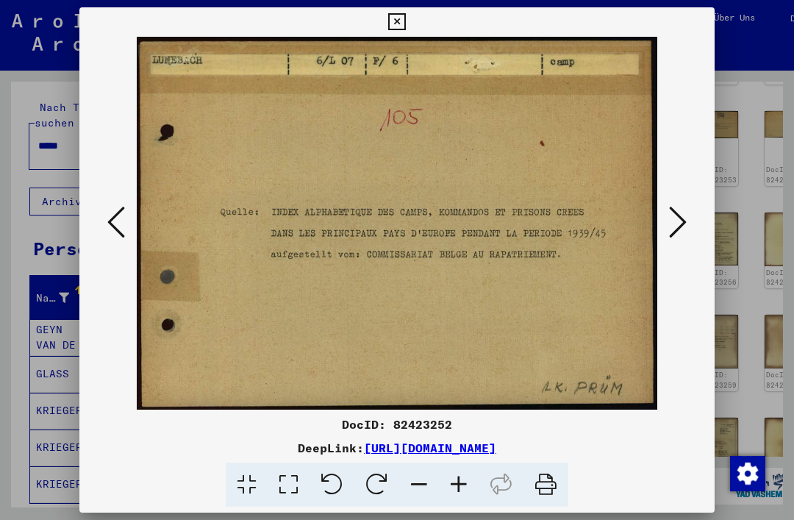
click at [95, 244] on div at bounding box center [396, 223] width 635 height 373
click at [93, 232] on div at bounding box center [396, 223] width 635 height 373
click at [117, 223] on icon at bounding box center [116, 221] width 18 height 35
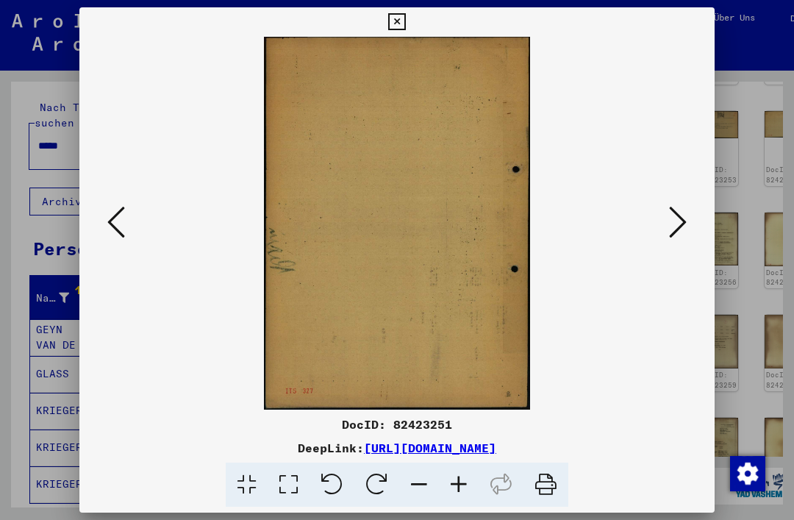
click at [112, 236] on icon at bounding box center [116, 221] width 18 height 35
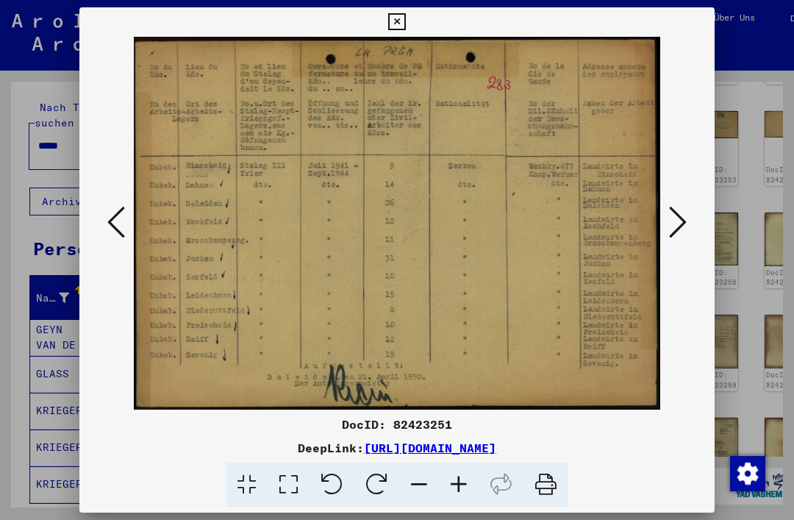
click at [409, 36] on button at bounding box center [397, 21] width 26 height 29
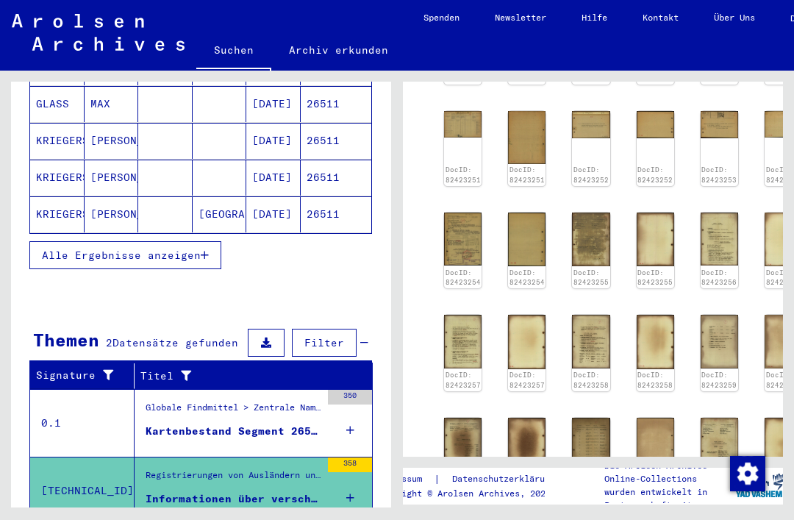
scroll to position [268, 0]
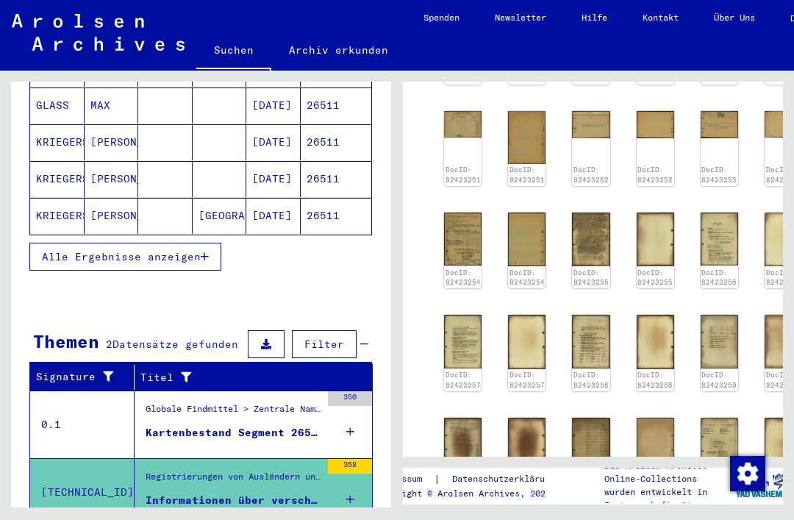
click at [292, 402] on div "Globale Findmittel > Zentrale Namenkartei > Karteikarten, die im Rahmen der seq…" at bounding box center [233, 412] width 175 height 21
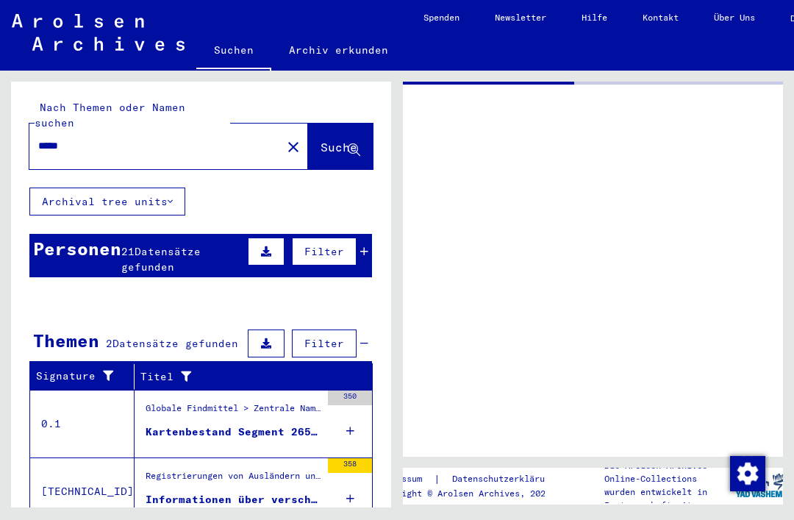
type input "****"
